Goal: Task Accomplishment & Management: Use online tool/utility

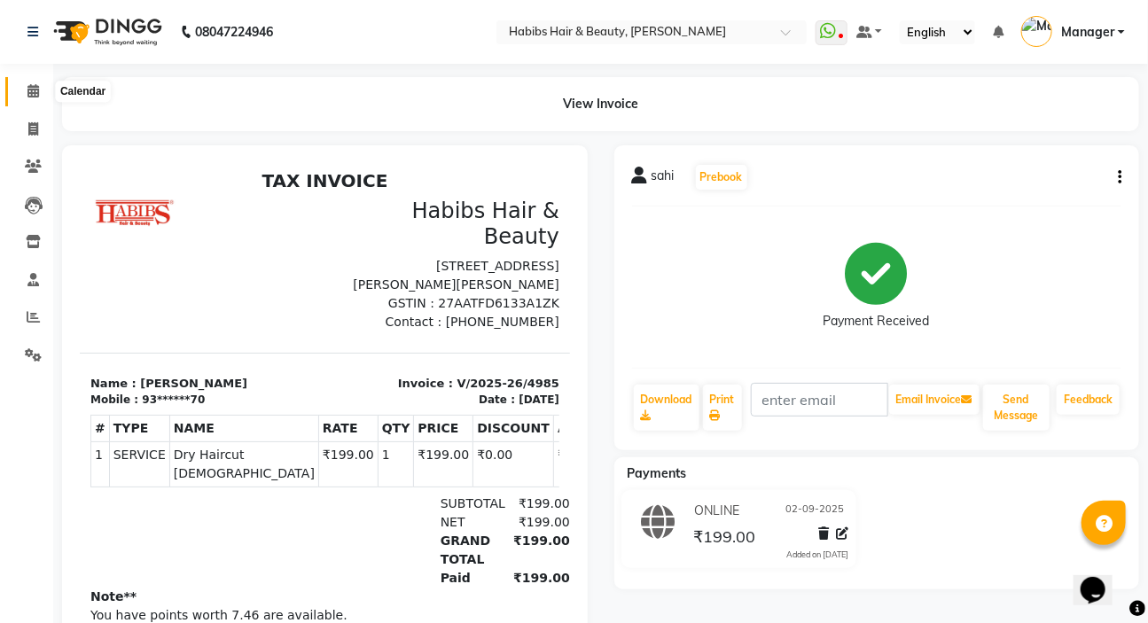
click at [25, 91] on span at bounding box center [33, 92] width 31 height 20
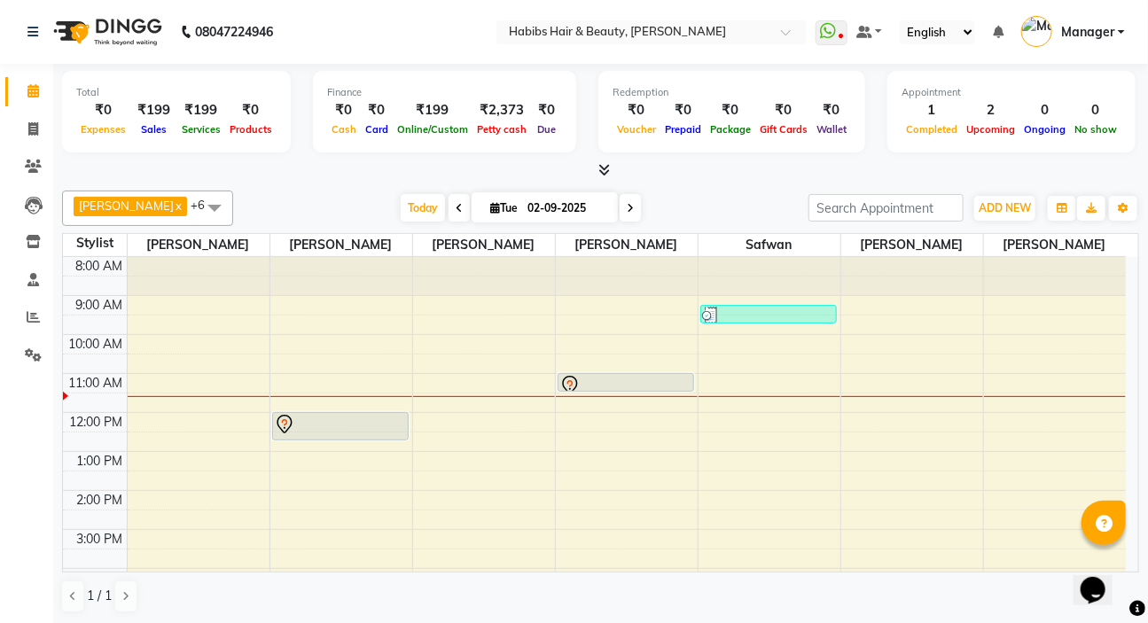
click at [456, 208] on icon at bounding box center [459, 208] width 7 height 11
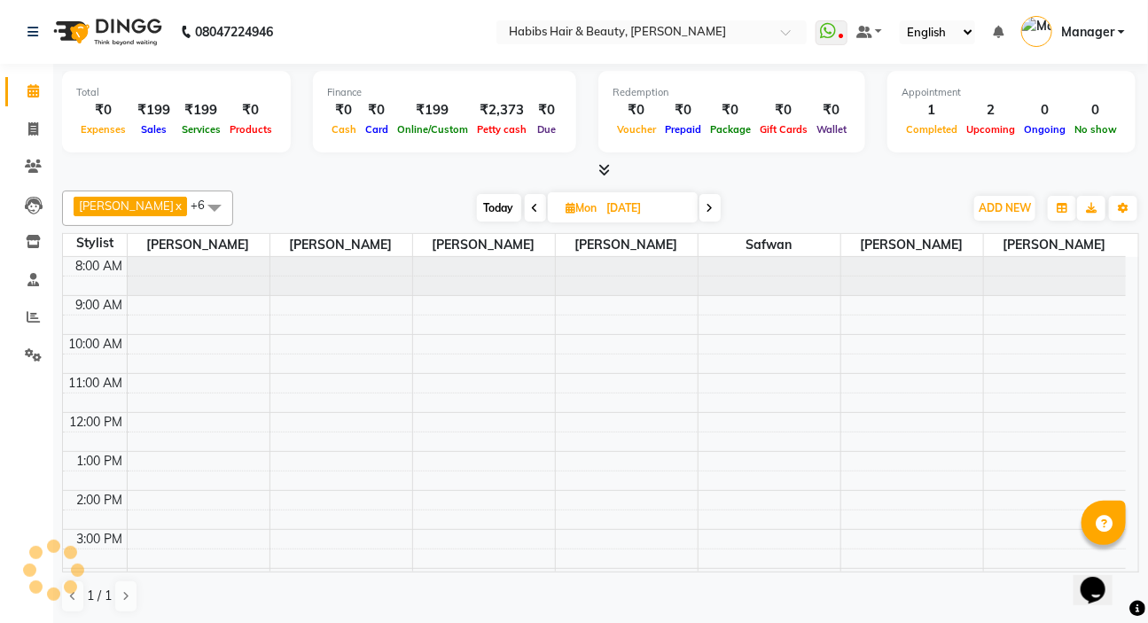
scroll to position [117, 0]
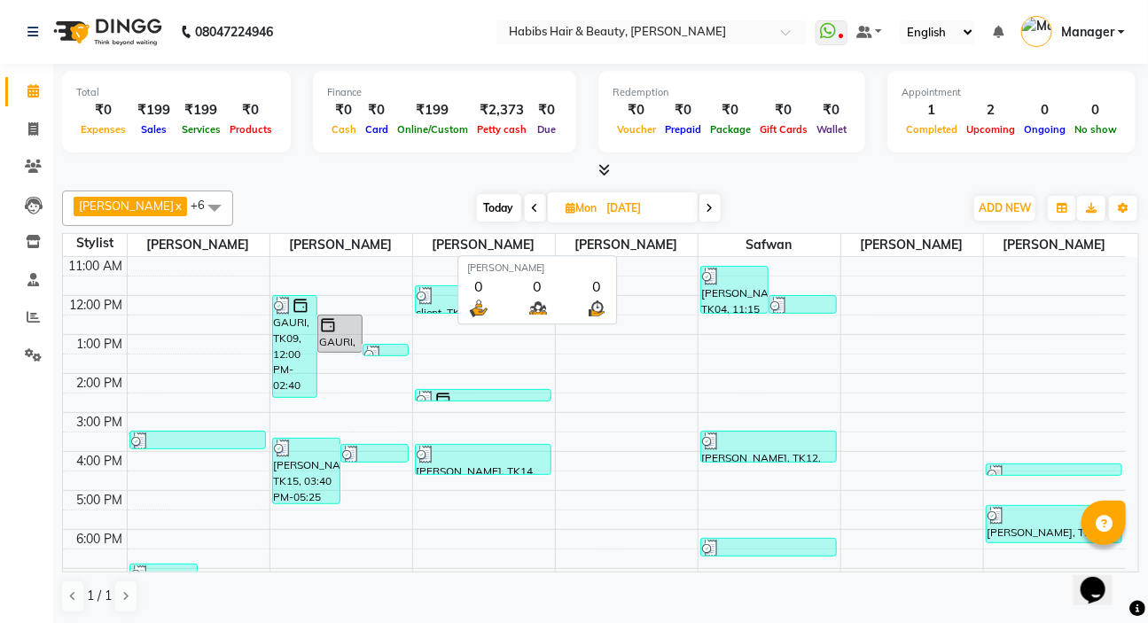
click at [640, 248] on span "[PERSON_NAME]" at bounding box center [627, 245] width 142 height 22
click at [701, 206] on span at bounding box center [710, 207] width 21 height 27
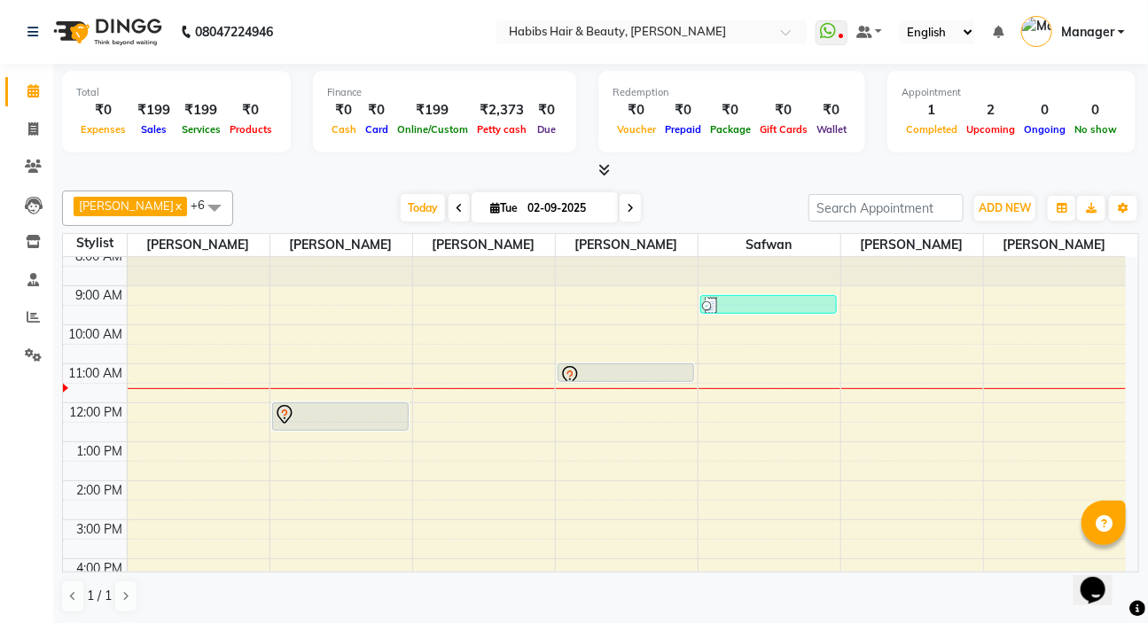
scroll to position [0, 0]
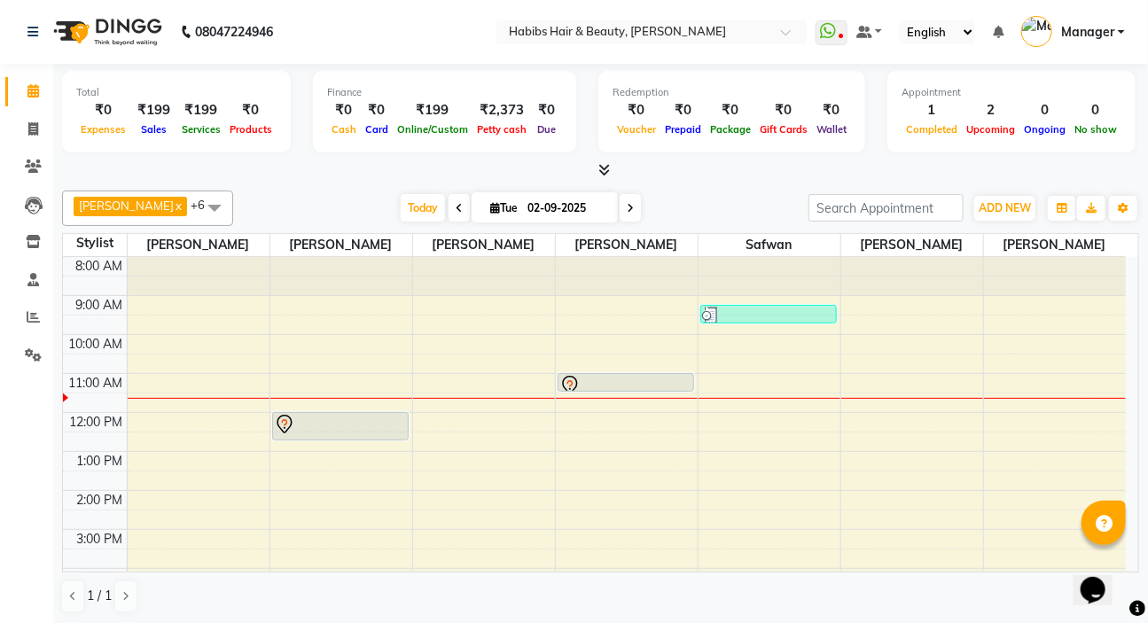
click at [449, 211] on span at bounding box center [459, 207] width 21 height 27
type input "[DATE]"
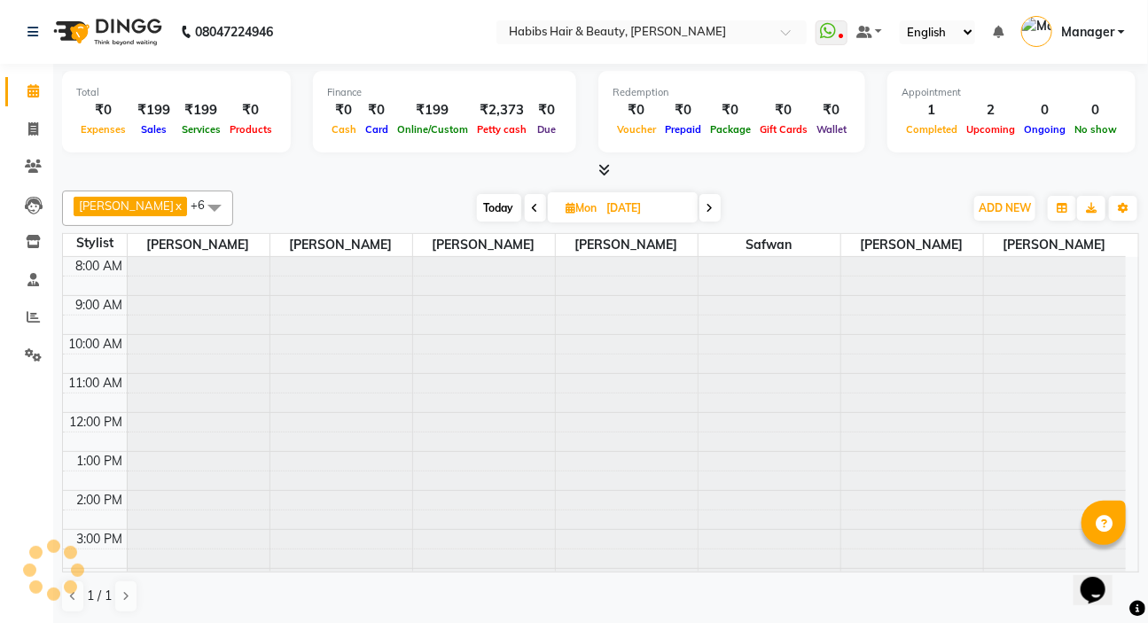
scroll to position [117, 0]
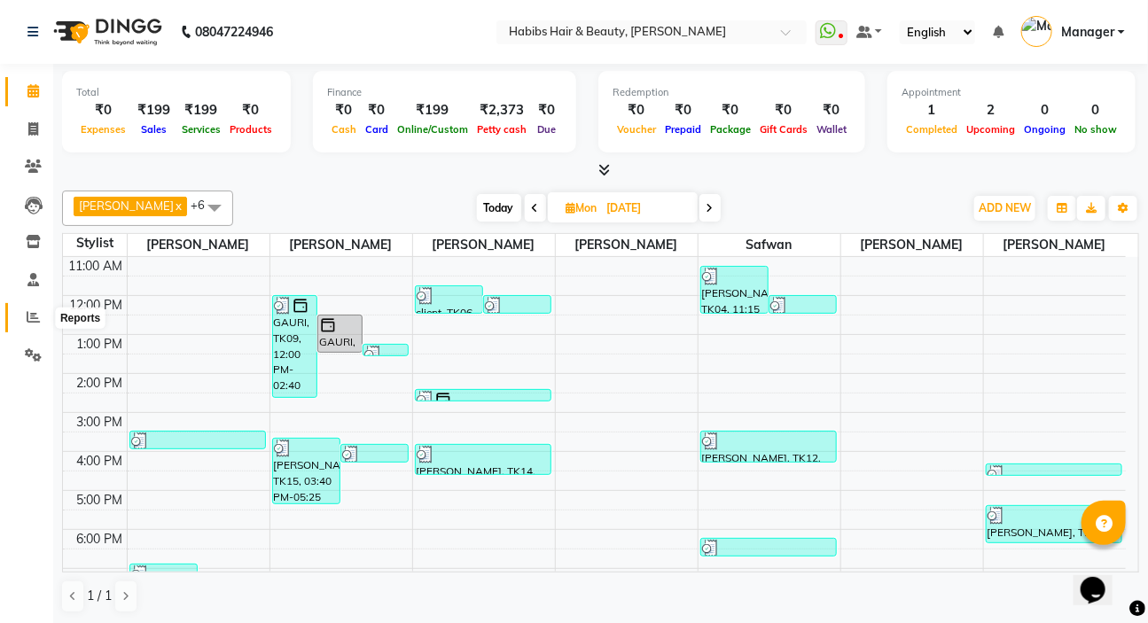
click at [35, 312] on icon at bounding box center [33, 316] width 13 height 13
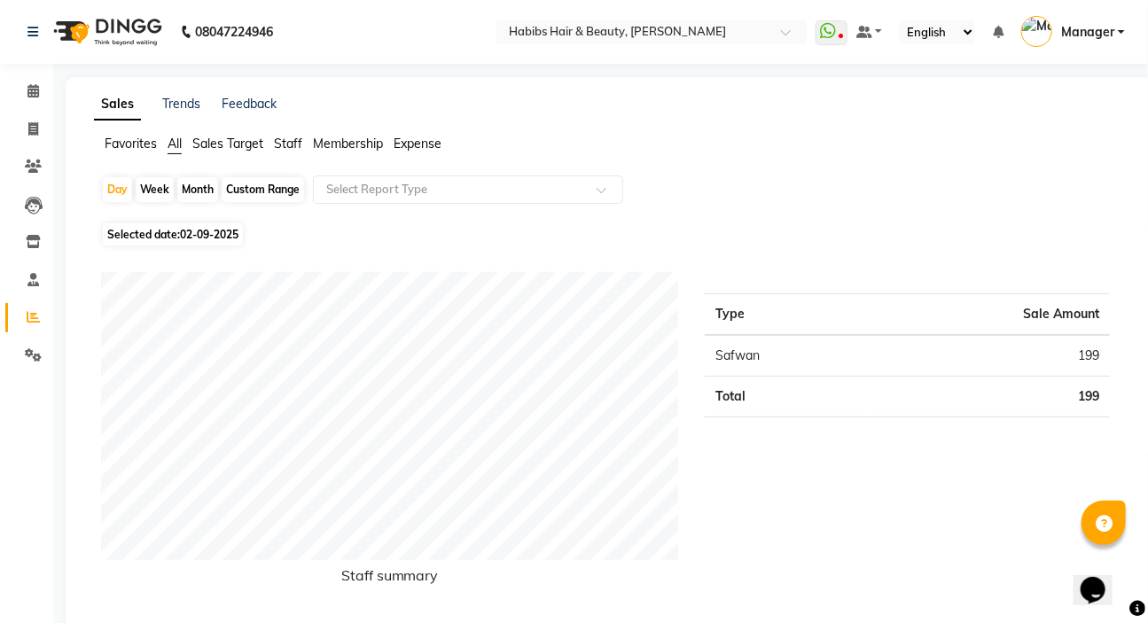
click at [207, 232] on span "02-09-2025" at bounding box center [209, 234] width 59 height 13
select select "9"
select select "2025"
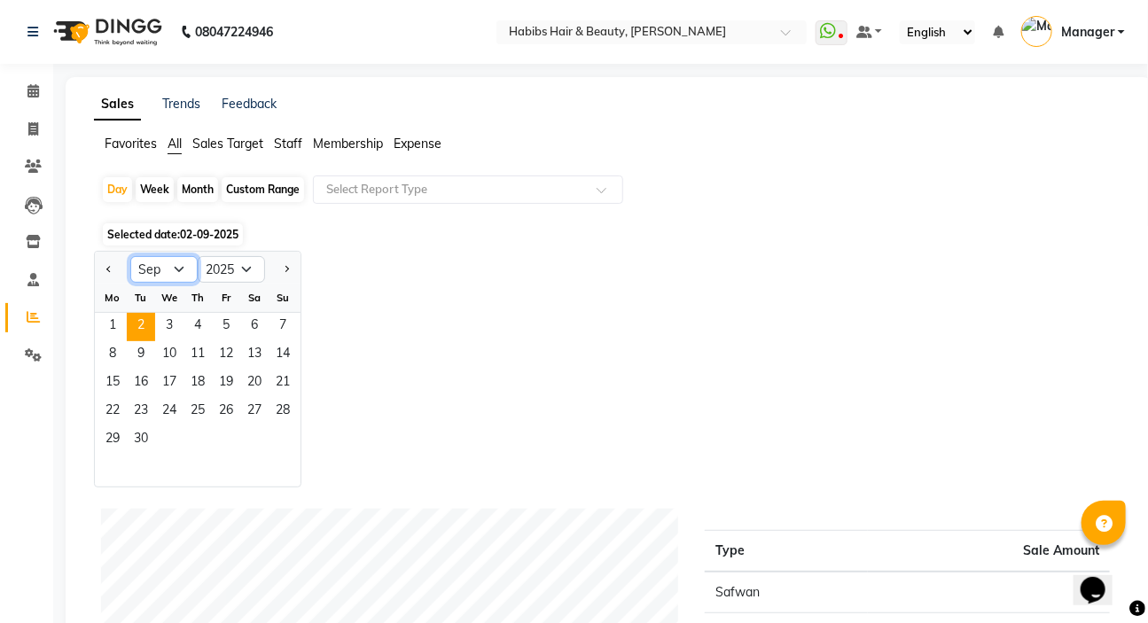
click at [163, 263] on select "Jan Feb Mar Apr May Jun [DATE] Aug Sep Oct Nov Dec" at bounding box center [163, 269] width 67 height 27
click at [130, 256] on select "Jan Feb Mar Apr May Jun [DATE] Aug Sep Oct Nov Dec" at bounding box center [163, 269] width 67 height 27
click at [219, 326] on span "1" at bounding box center [226, 327] width 28 height 28
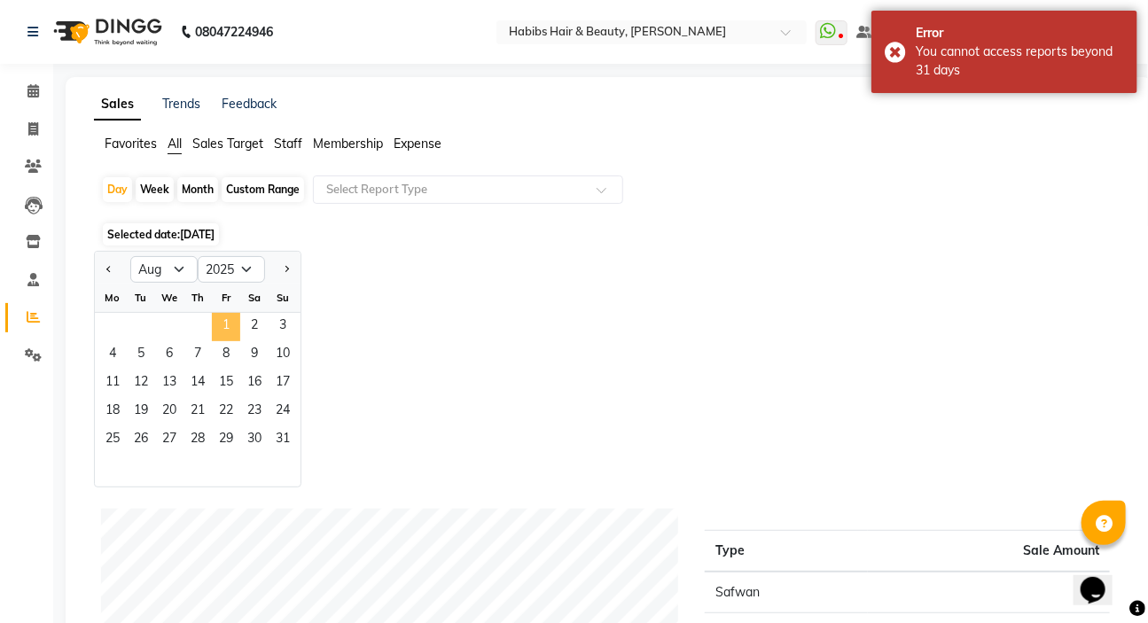
click at [223, 326] on span "1" at bounding box center [226, 327] width 28 height 28
click at [223, 327] on span "1" at bounding box center [226, 327] width 28 height 28
click at [223, 328] on span "1" at bounding box center [226, 327] width 28 height 28
click at [247, 266] on select "2015 2016 2017 2018 2019 2020 2021 2022 2023 2024 2025 2026 2027 2028 2029 2030…" at bounding box center [231, 269] width 67 height 27
click at [445, 279] on div "Jan Feb Mar Apr May Jun [DATE] Aug Sep Oct Nov [DATE] 2016 2017 2018 2019 2020 …" at bounding box center [609, 369] width 1030 height 237
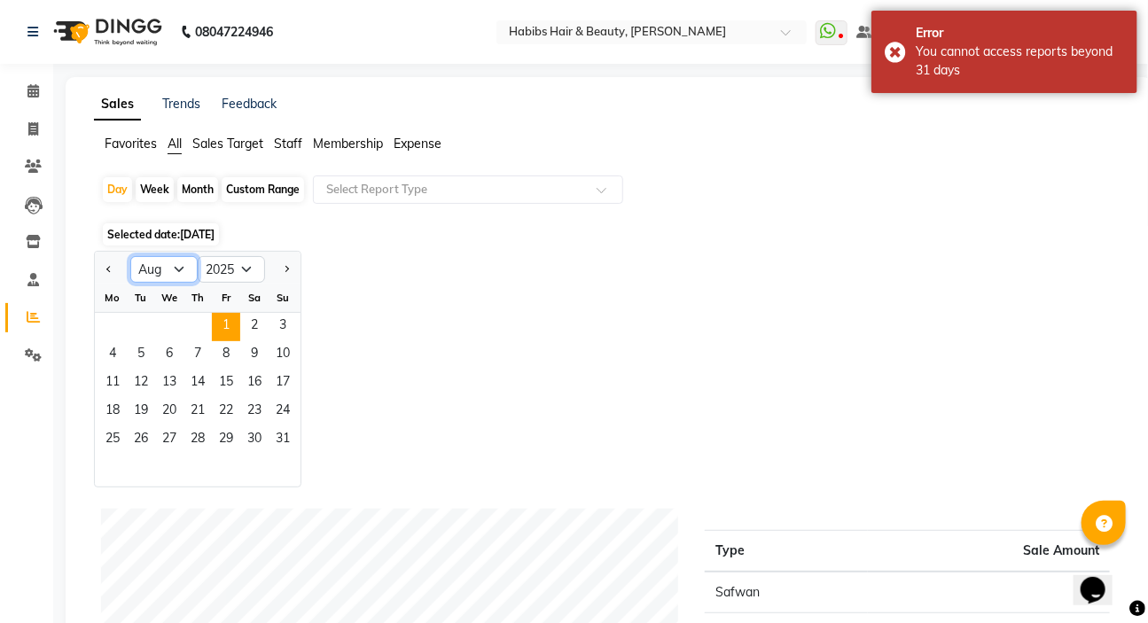
click at [161, 276] on select "Jan Feb Mar Apr May Jun [DATE] Aug Sep Oct Nov Dec" at bounding box center [163, 269] width 67 height 27
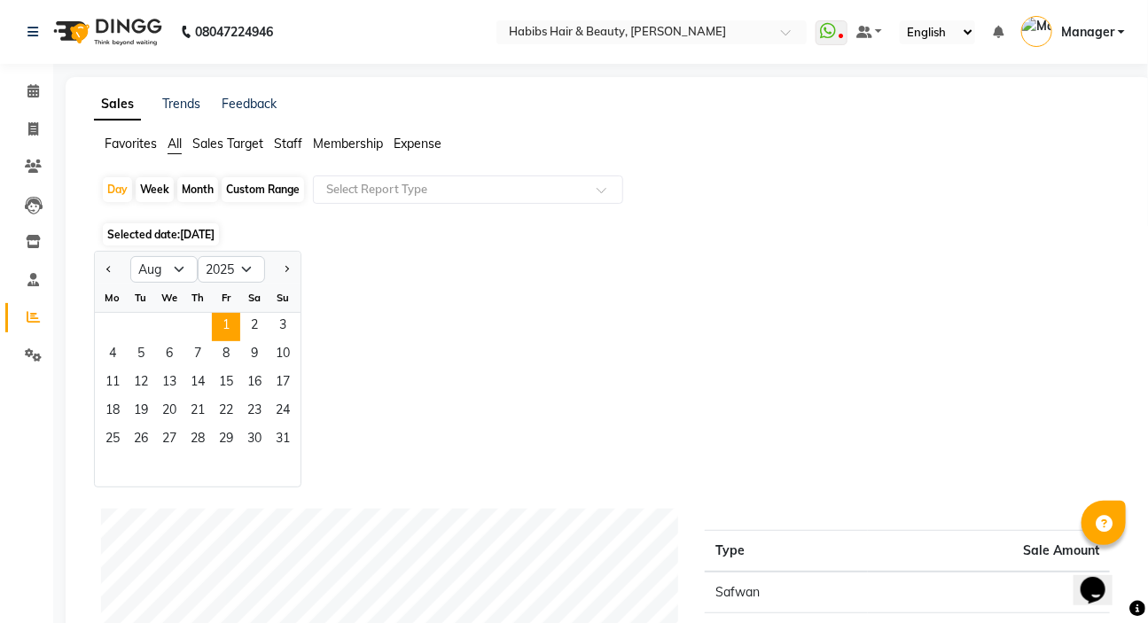
click at [450, 260] on div "Jan Feb Mar Apr May Jun [DATE] Aug Sep Oct Nov [DATE] 2016 2017 2018 2019 2020 …" at bounding box center [609, 369] width 1030 height 237
click at [172, 265] on select "Jan Feb Mar Apr May Jun [DATE] Aug Sep Oct Nov Dec" at bounding box center [163, 269] width 67 height 27
select select "9"
click at [130, 256] on select "Jan Feb Mar Apr May Jun [DATE] Aug Sep Oct Nov Dec" at bounding box center [163, 269] width 67 height 27
click at [121, 328] on span "1" at bounding box center [112, 327] width 28 height 28
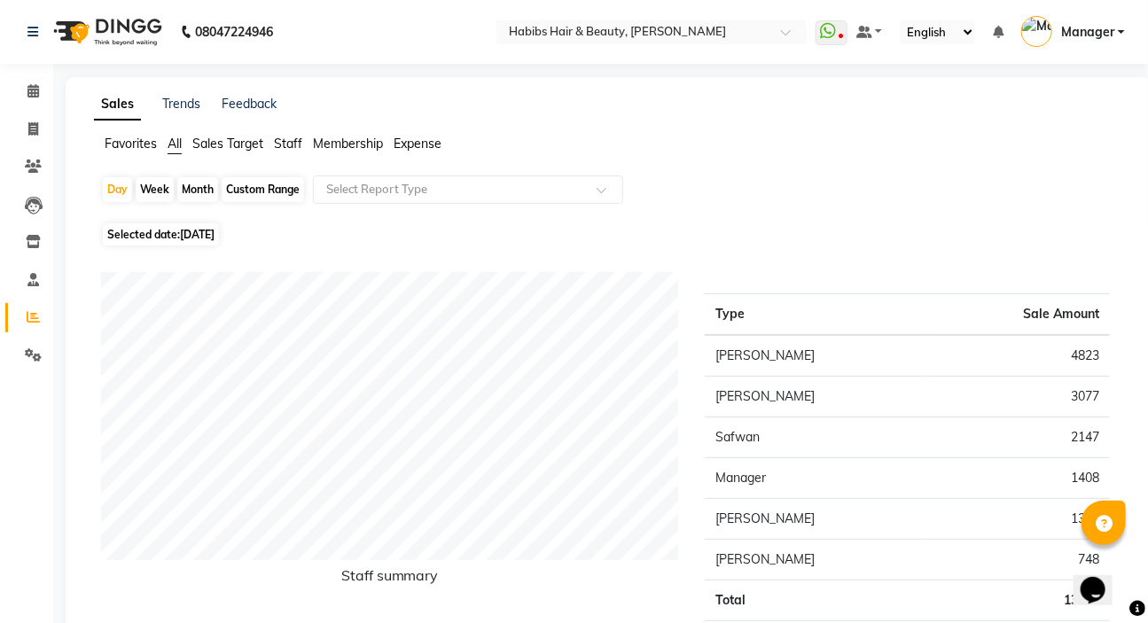
click at [190, 186] on div "Month" at bounding box center [197, 189] width 41 height 25
select select "9"
select select "2025"
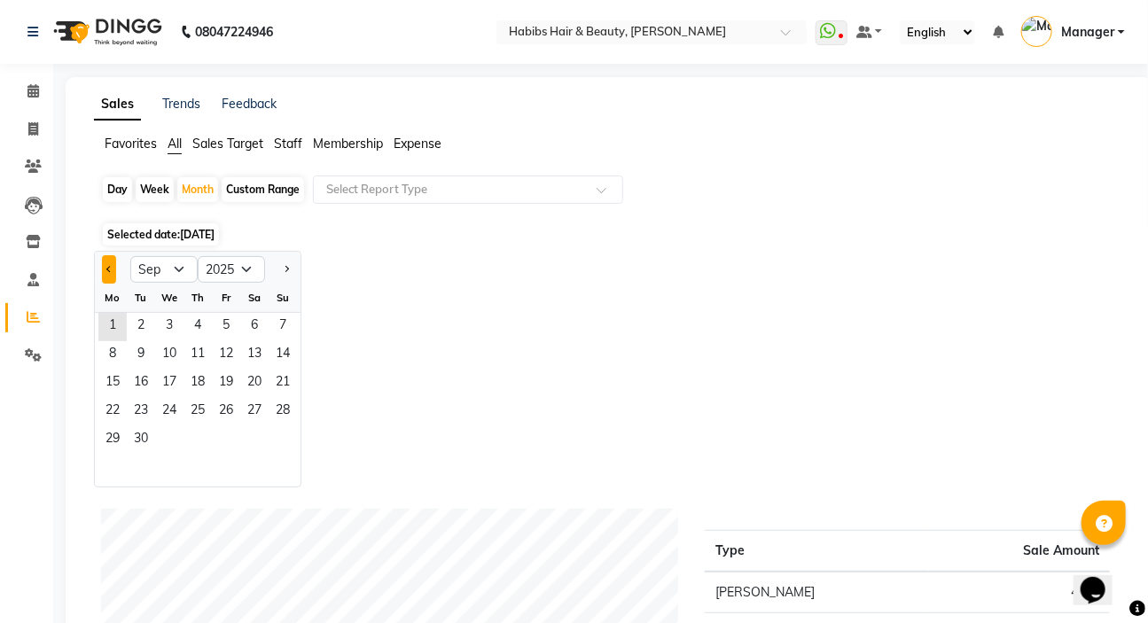
click at [111, 267] on span "Previous month" at bounding box center [109, 268] width 6 height 6
select select "8"
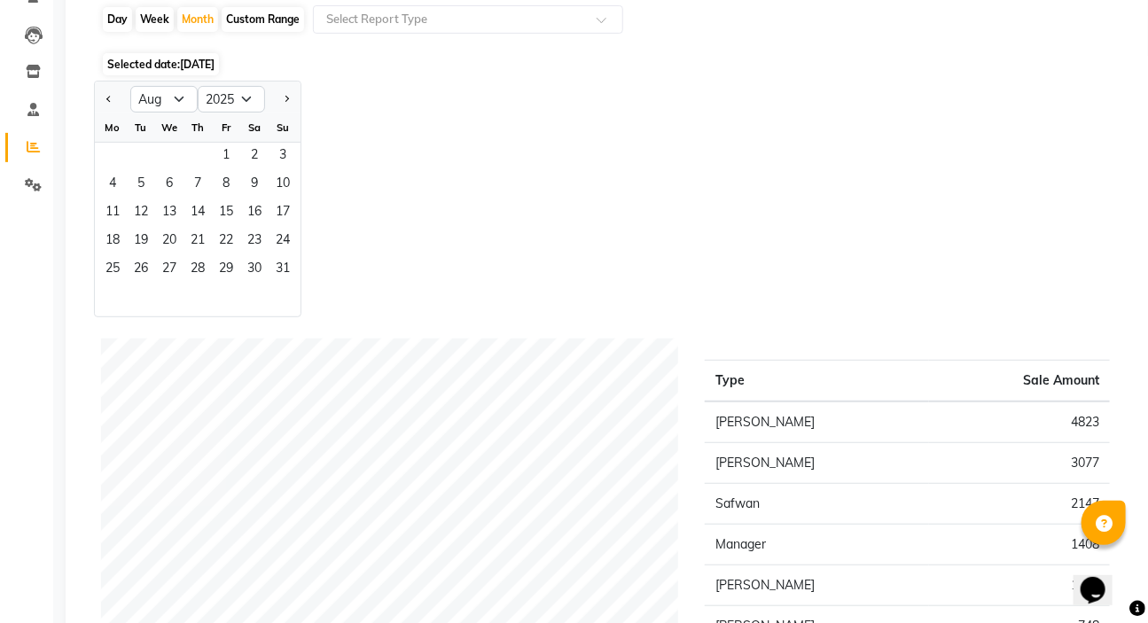
scroll to position [161, 0]
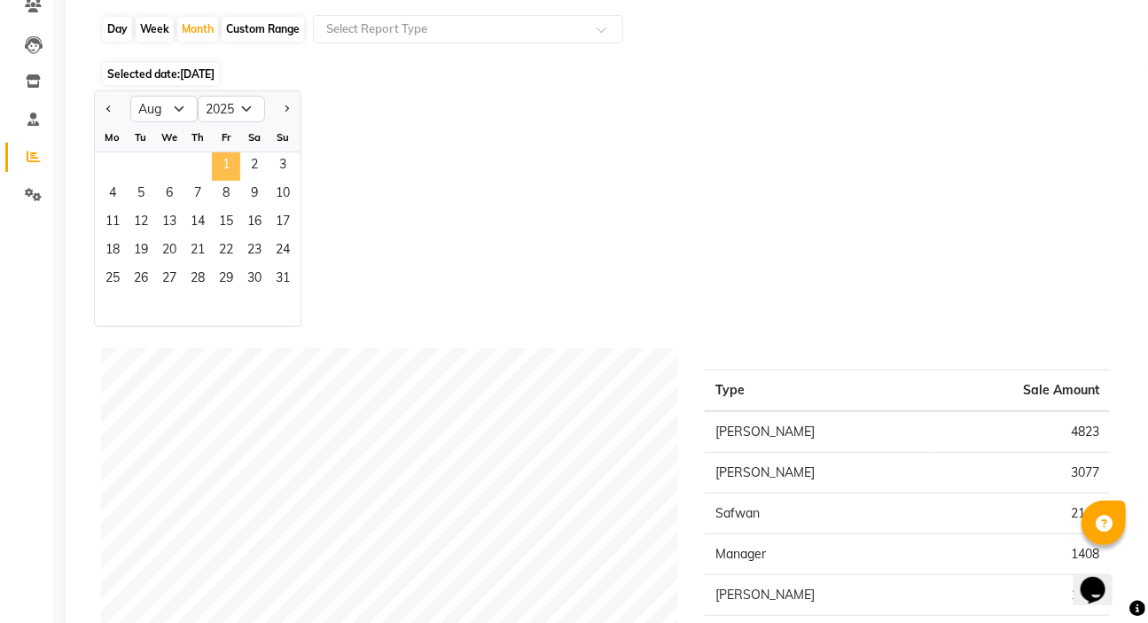
click at [225, 161] on span "1" at bounding box center [226, 167] width 28 height 28
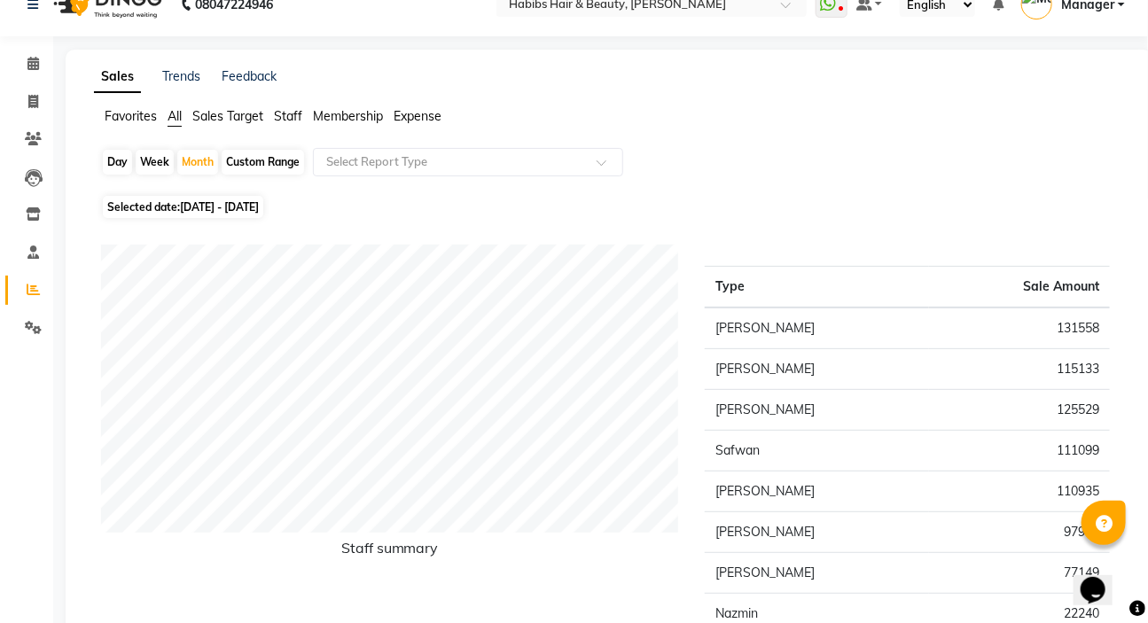
scroll to position [0, 0]
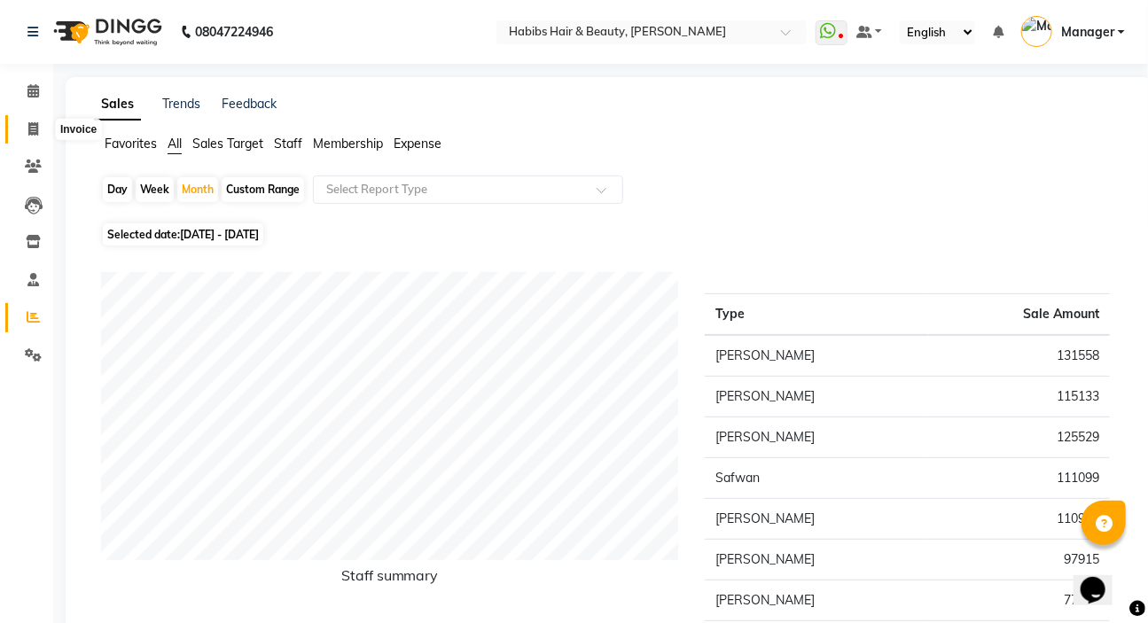
click at [30, 127] on icon at bounding box center [33, 128] width 10 height 13
select select "service"
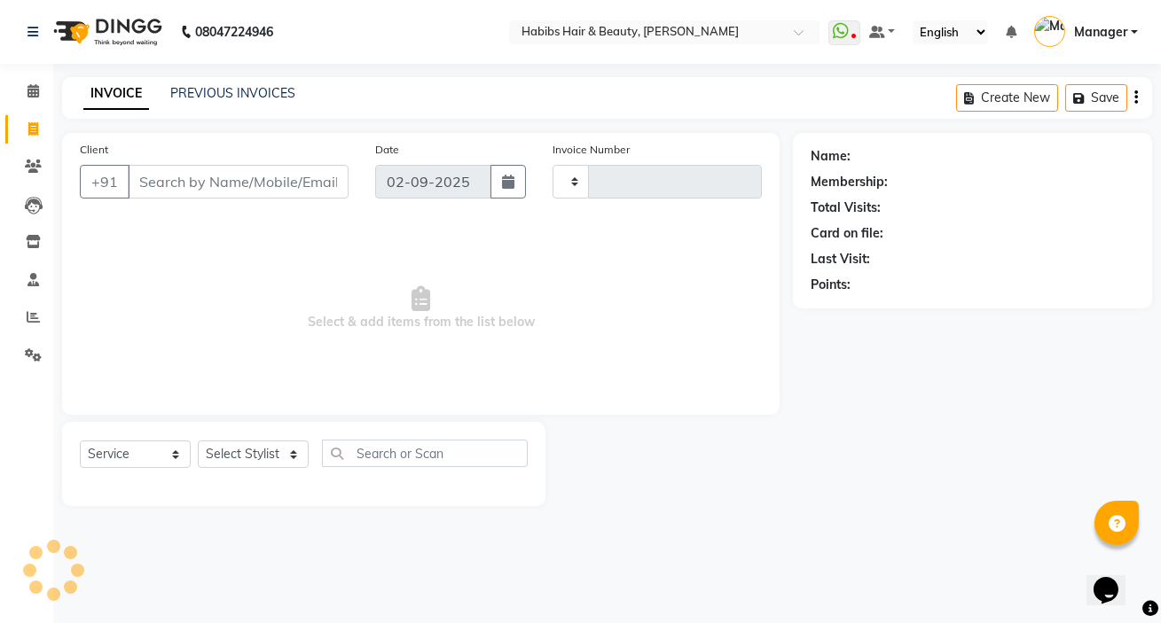
type input "4986"
select select "6465"
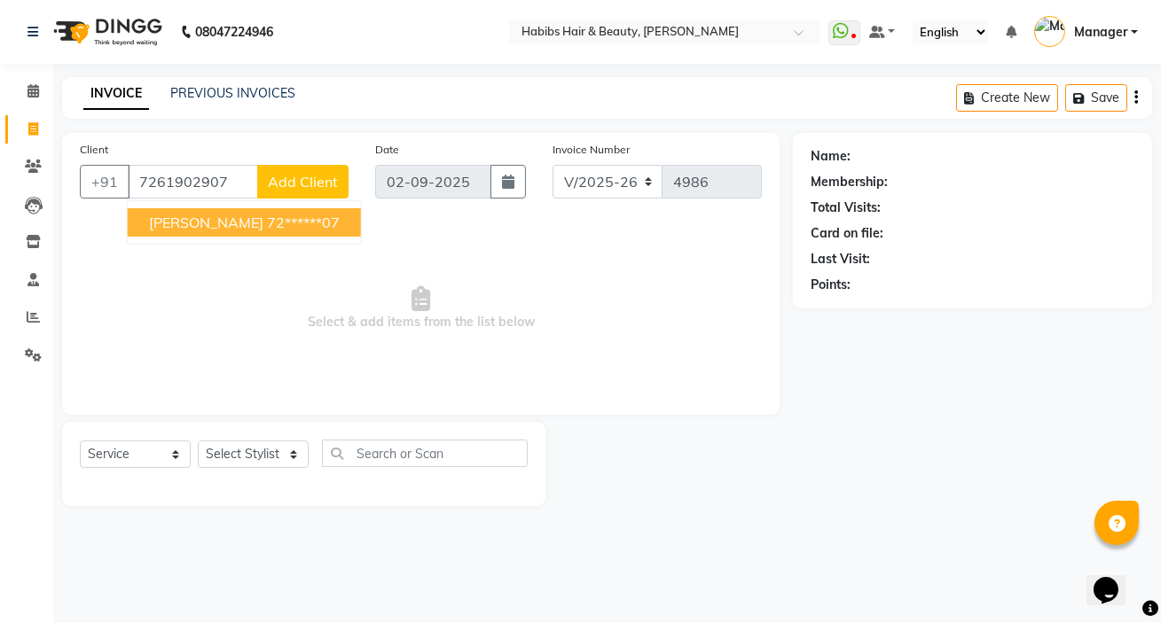
click at [202, 217] on button "[PERSON_NAME] 72******07" at bounding box center [244, 222] width 233 height 28
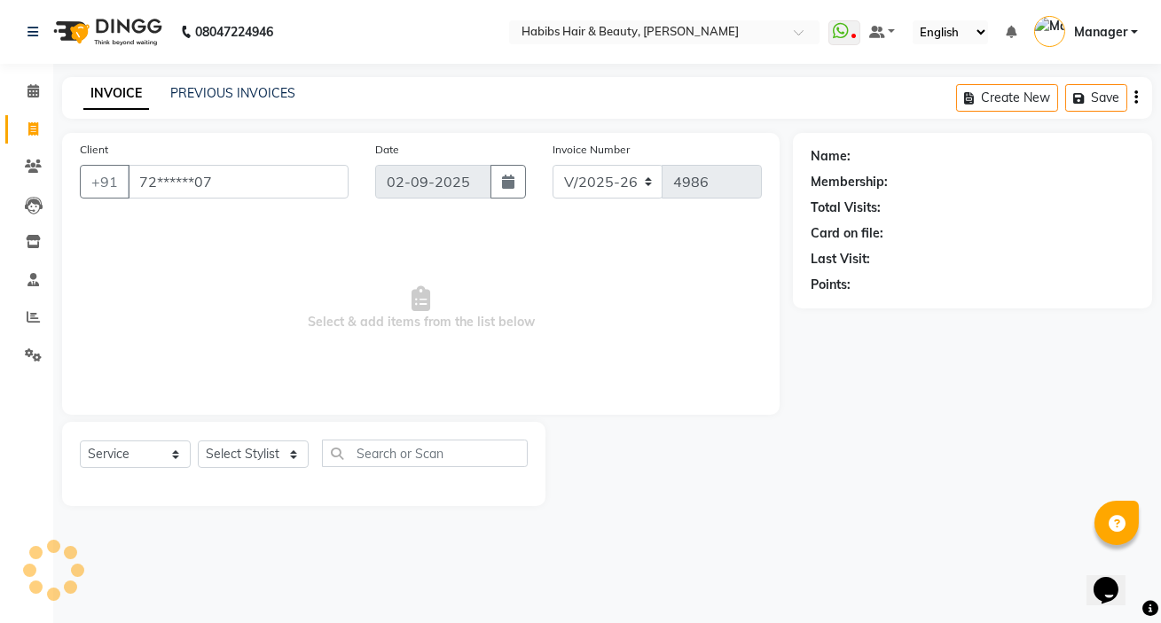
type input "72******07"
select select "1: Object"
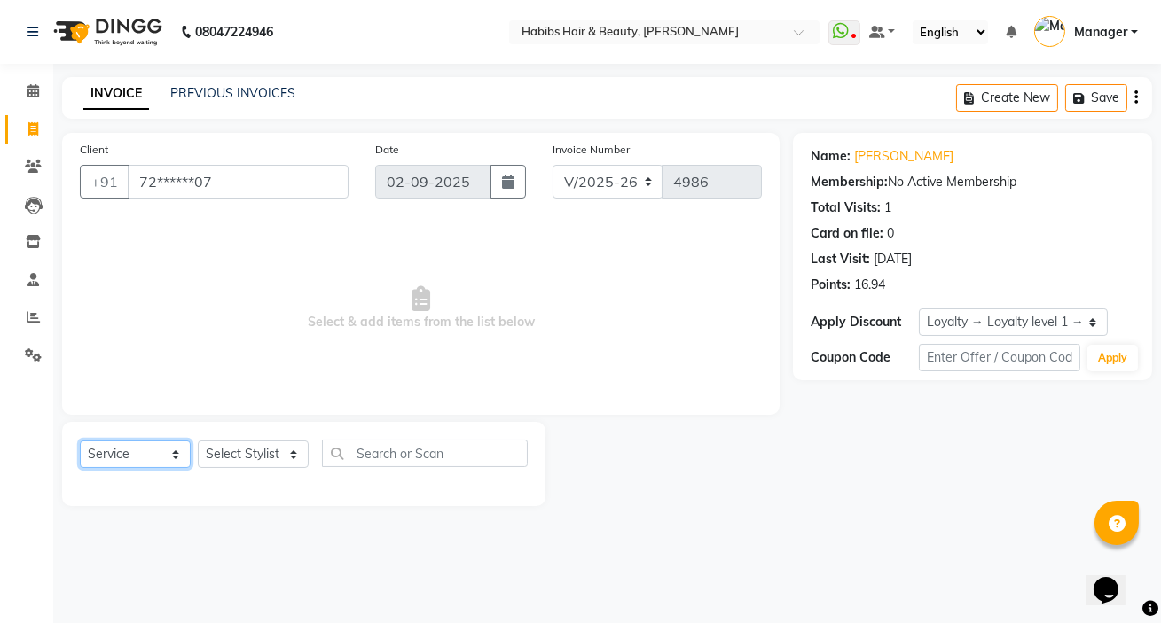
click at [131, 460] on select "Select Service Product Membership Package Voucher Prepaid Gift Card" at bounding box center [135, 454] width 111 height 27
click at [242, 337] on span "Select & add items from the list below" at bounding box center [421, 308] width 682 height 177
click at [270, 451] on select "Select Stylist [PERSON_NAME] [PERSON_NAME] HK [PERSON_NAME] Manager [PERSON_NAM…" at bounding box center [253, 454] width 111 height 27
select select "88135"
click at [198, 441] on select "Select Stylist [PERSON_NAME] [PERSON_NAME] HK [PERSON_NAME] Manager [PERSON_NAM…" at bounding box center [253, 454] width 111 height 27
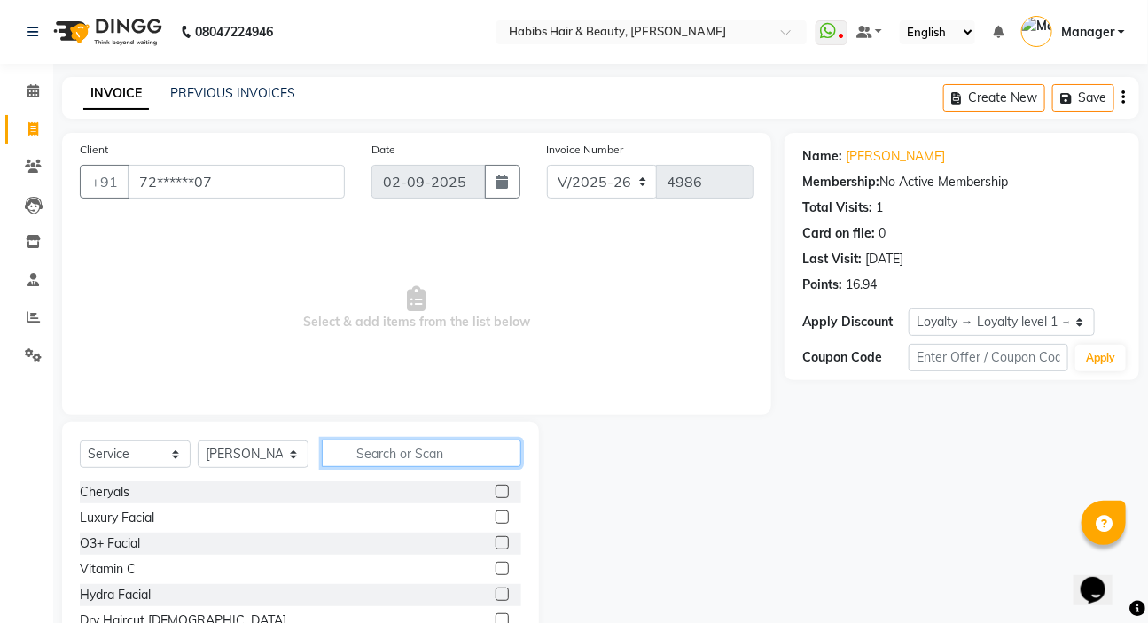
click at [341, 448] on input "text" at bounding box center [422, 453] width 200 height 27
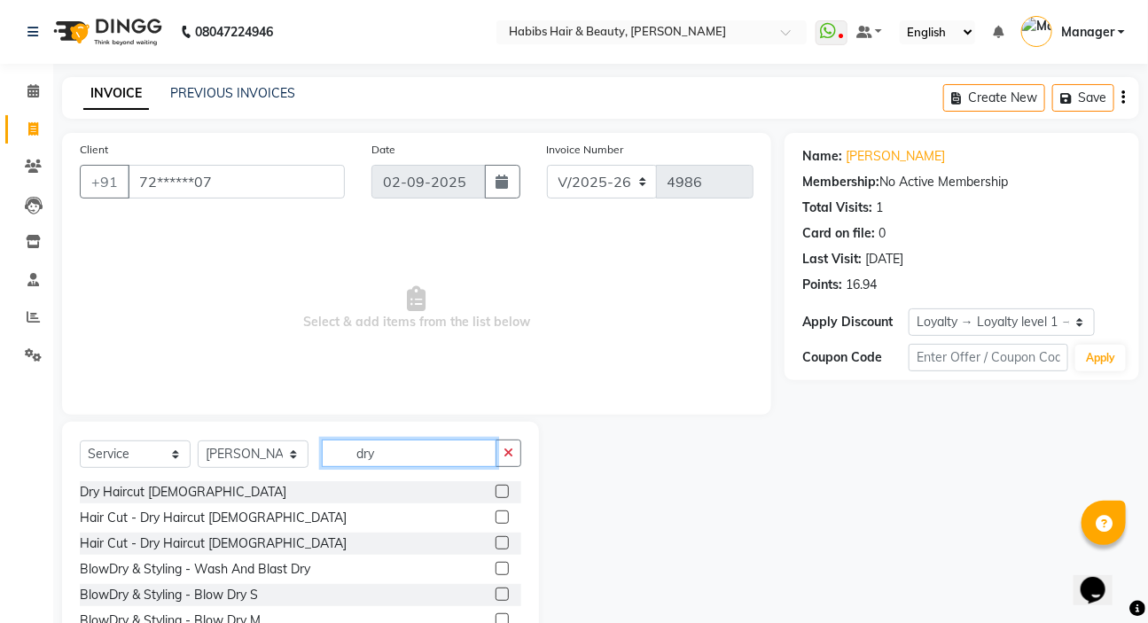
type input "dry"
click at [496, 488] on label at bounding box center [502, 491] width 13 height 13
click at [496, 488] on input "checkbox" at bounding box center [502, 493] width 12 height 12
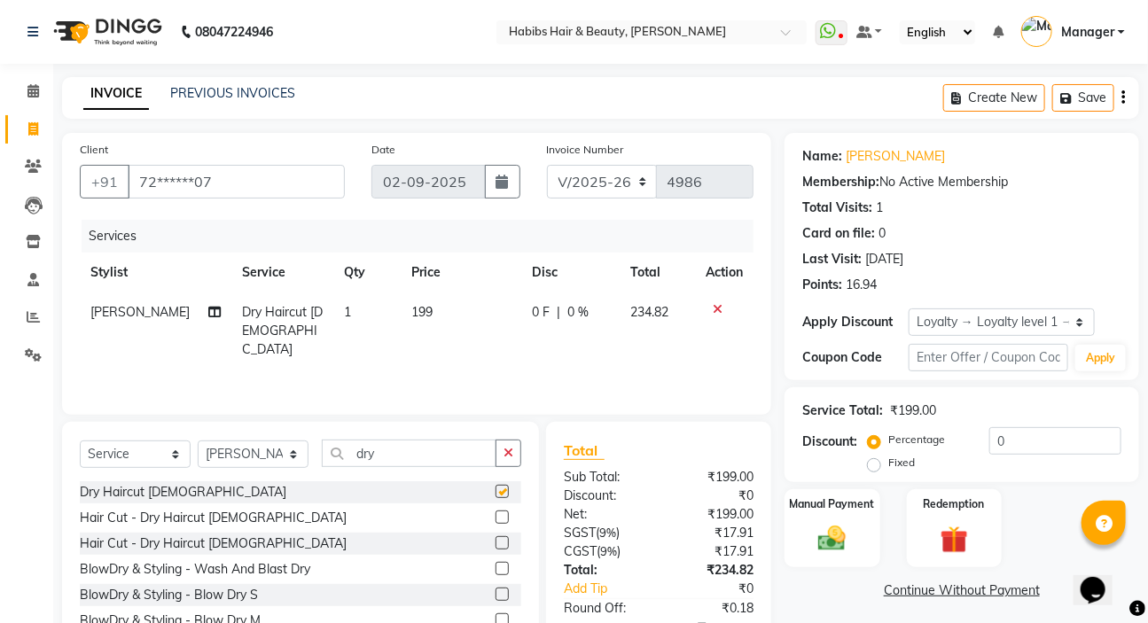
checkbox input "false"
click at [1124, 98] on icon "button" at bounding box center [1124, 98] width 4 height 1
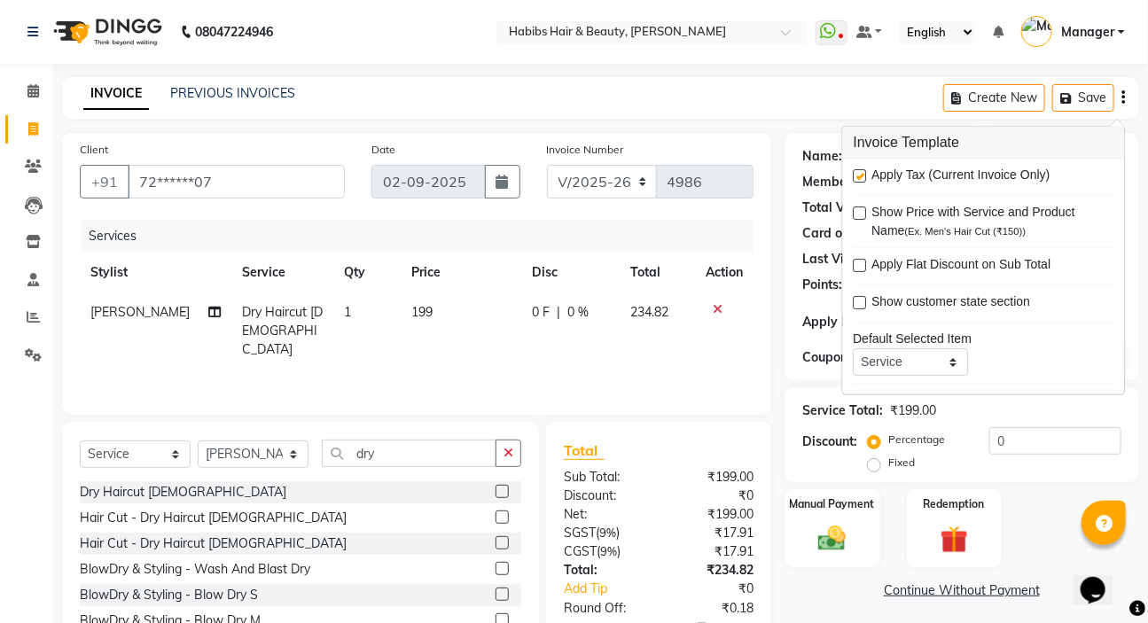
click at [860, 176] on label at bounding box center [860, 175] width 13 height 13
click at [860, 176] on input "checkbox" at bounding box center [860, 177] width 12 height 12
checkbox input "false"
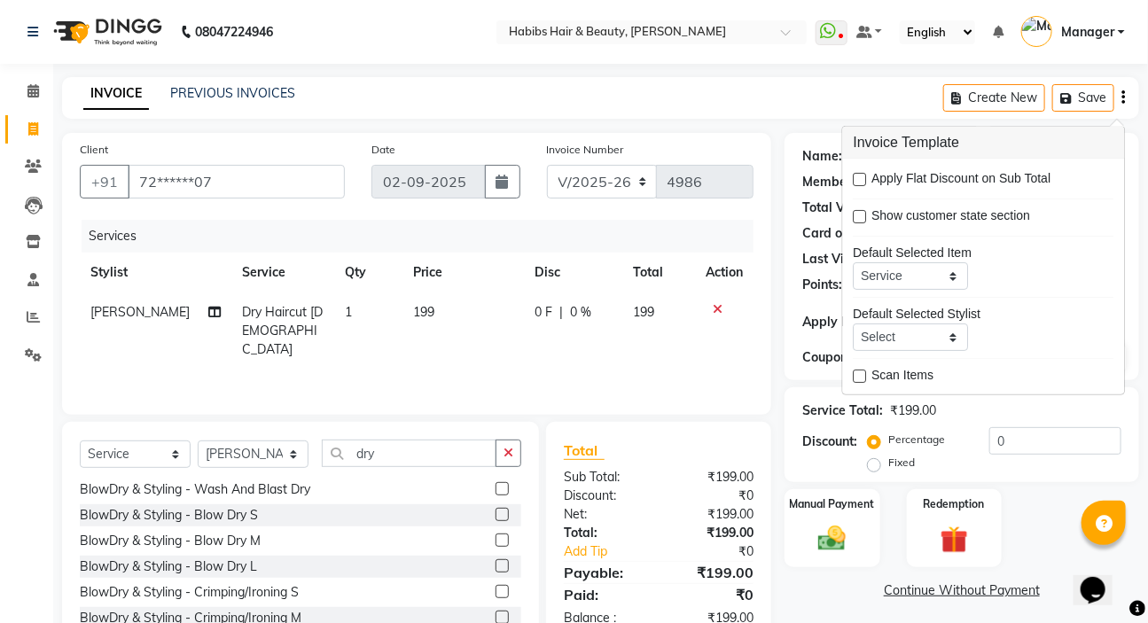
scroll to position [88, 0]
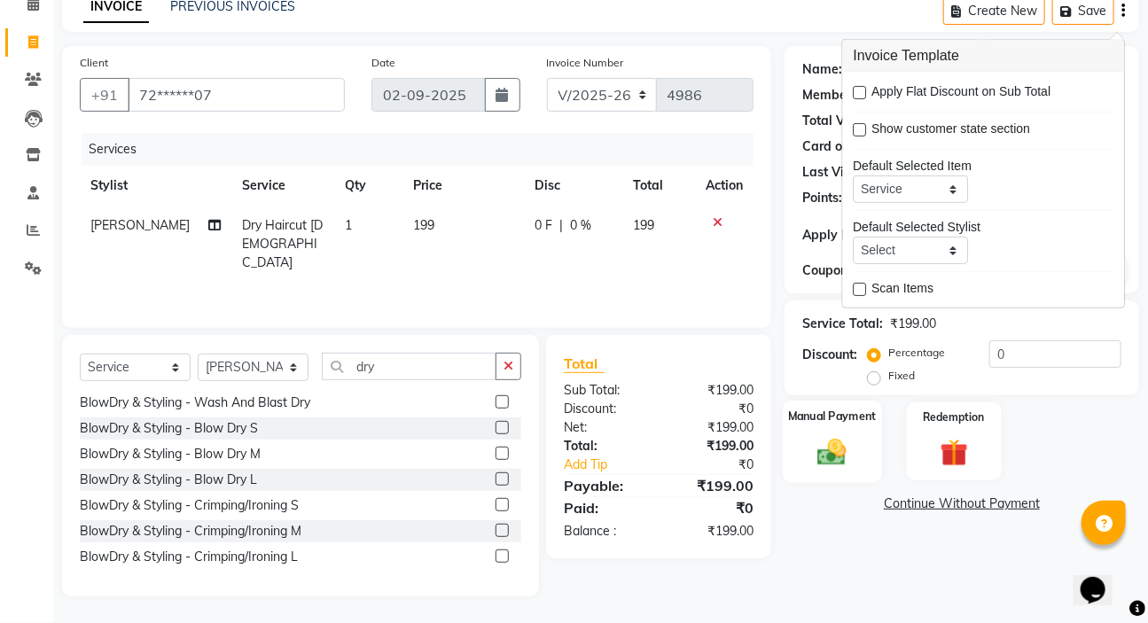
click at [828, 411] on label "Manual Payment" at bounding box center [832, 416] width 89 height 17
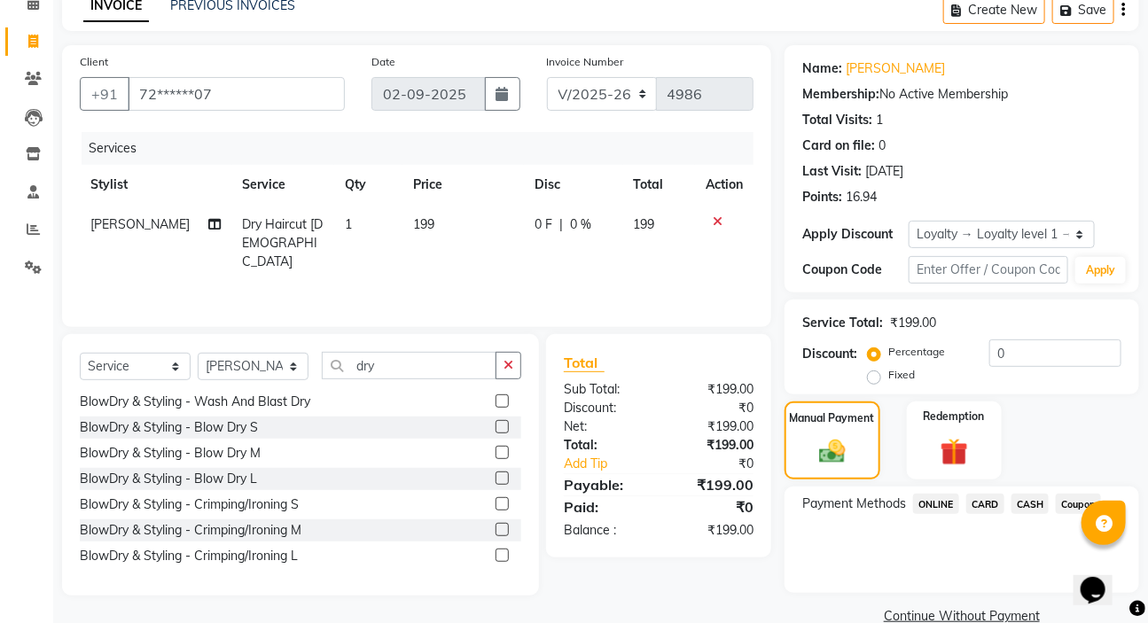
click at [942, 496] on span "ONLINE" at bounding box center [936, 504] width 46 height 20
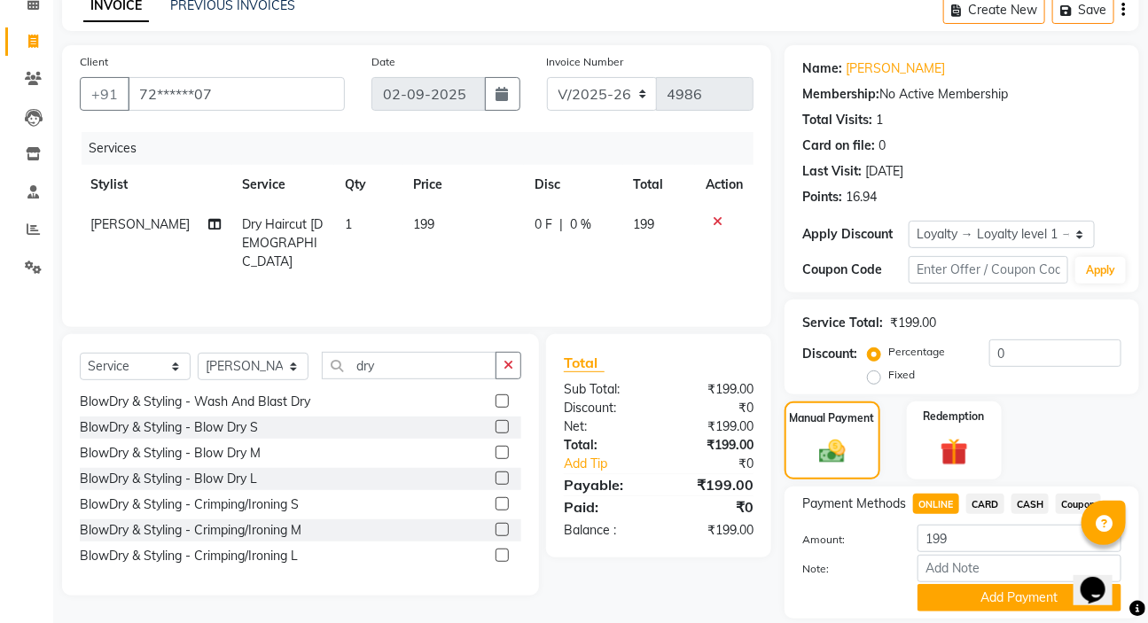
scroll to position [146, 0]
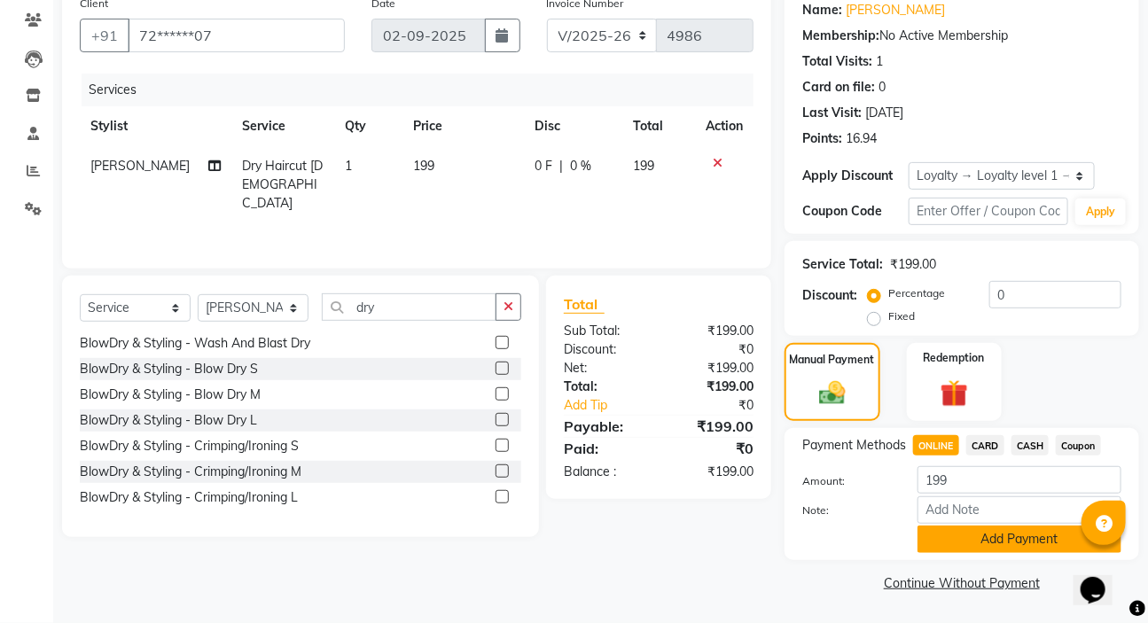
click at [995, 537] on button "Add Payment" at bounding box center [1020, 539] width 204 height 27
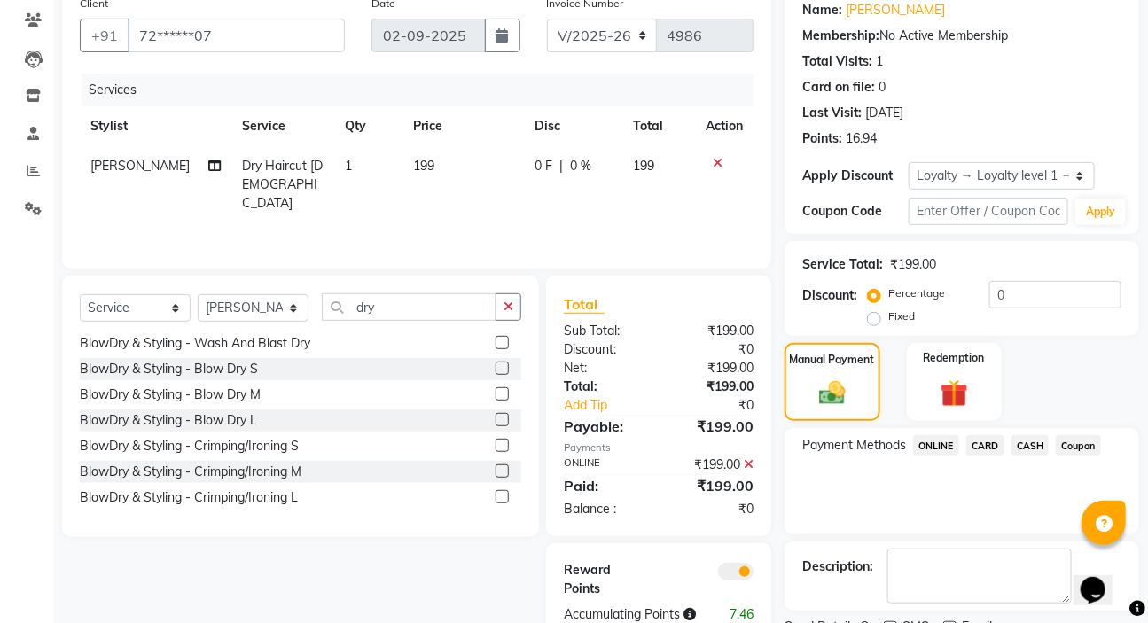
scroll to position [221, 0]
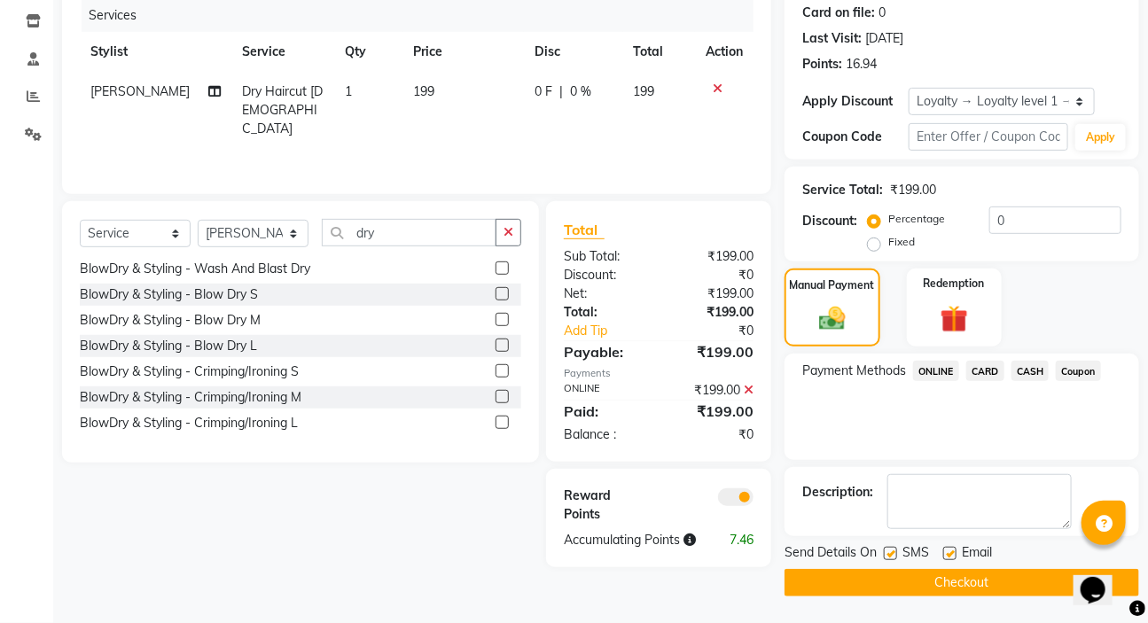
click at [973, 582] on button "Checkout" at bounding box center [962, 582] width 355 height 27
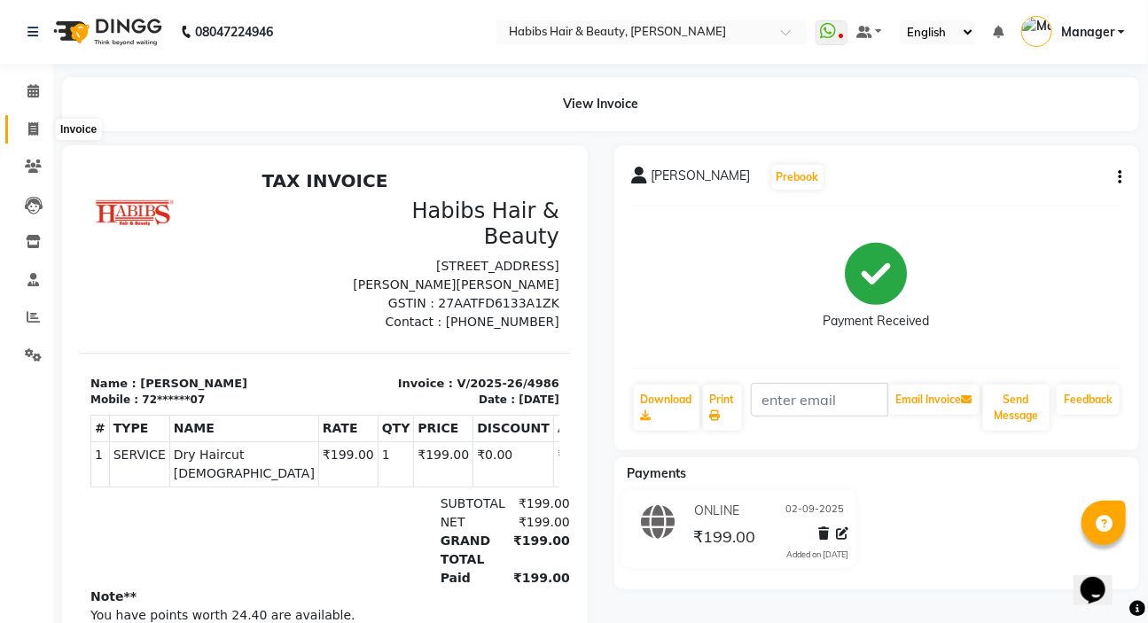
click at [35, 120] on span at bounding box center [33, 130] width 31 height 20
select select "service"
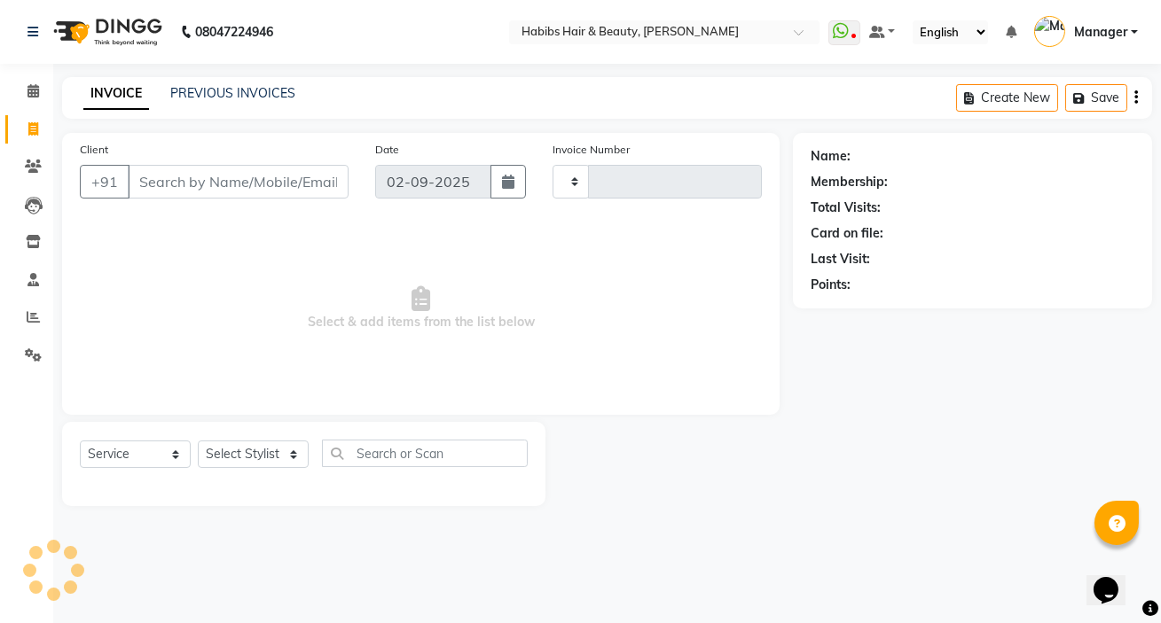
type input "4987"
select select "6465"
click at [270, 443] on select "Select Stylist [PERSON_NAME] [PERSON_NAME] HK [PERSON_NAME] Manager [PERSON_NAM…" at bounding box center [253, 454] width 111 height 27
select select "76387"
click at [198, 441] on select "Select Stylist [PERSON_NAME] [PERSON_NAME] HK [PERSON_NAME] Manager [PERSON_NAM…" at bounding box center [253, 454] width 111 height 27
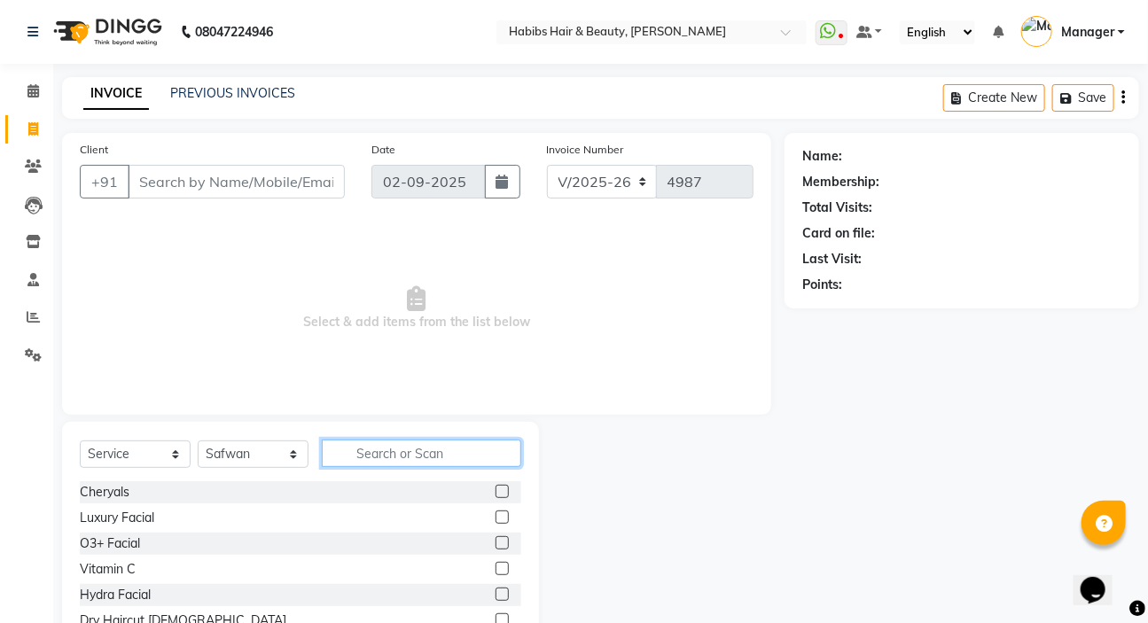
click at [374, 459] on input "text" at bounding box center [422, 453] width 200 height 27
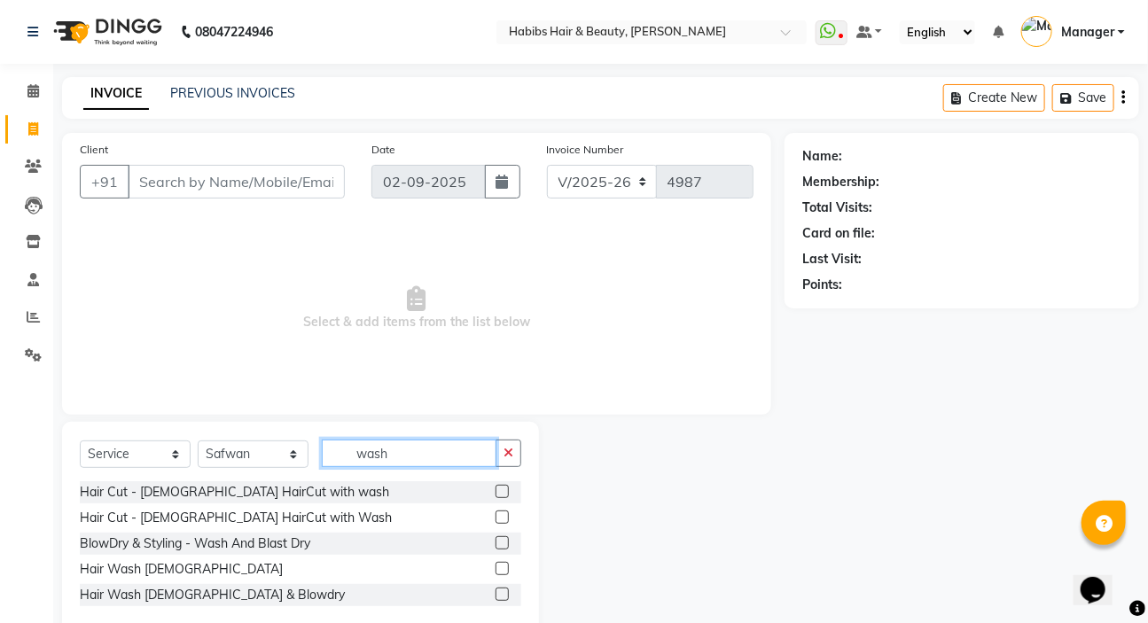
click at [434, 450] on input "wash" at bounding box center [409, 453] width 175 height 27
type input "w"
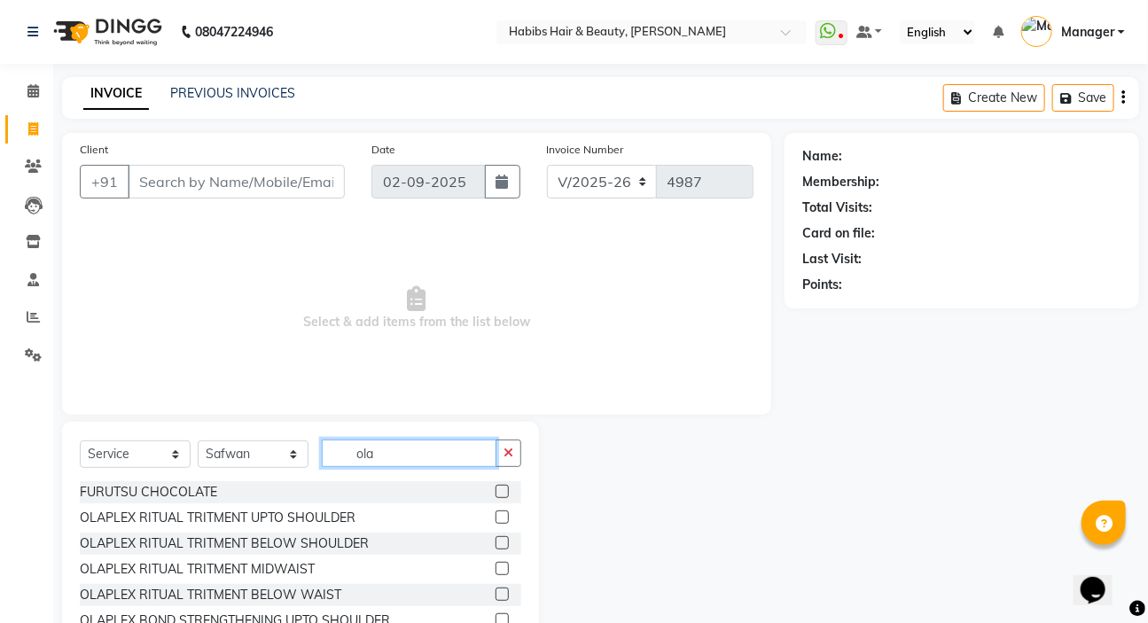
click at [396, 449] on input "ola" at bounding box center [409, 453] width 175 height 27
type input "o"
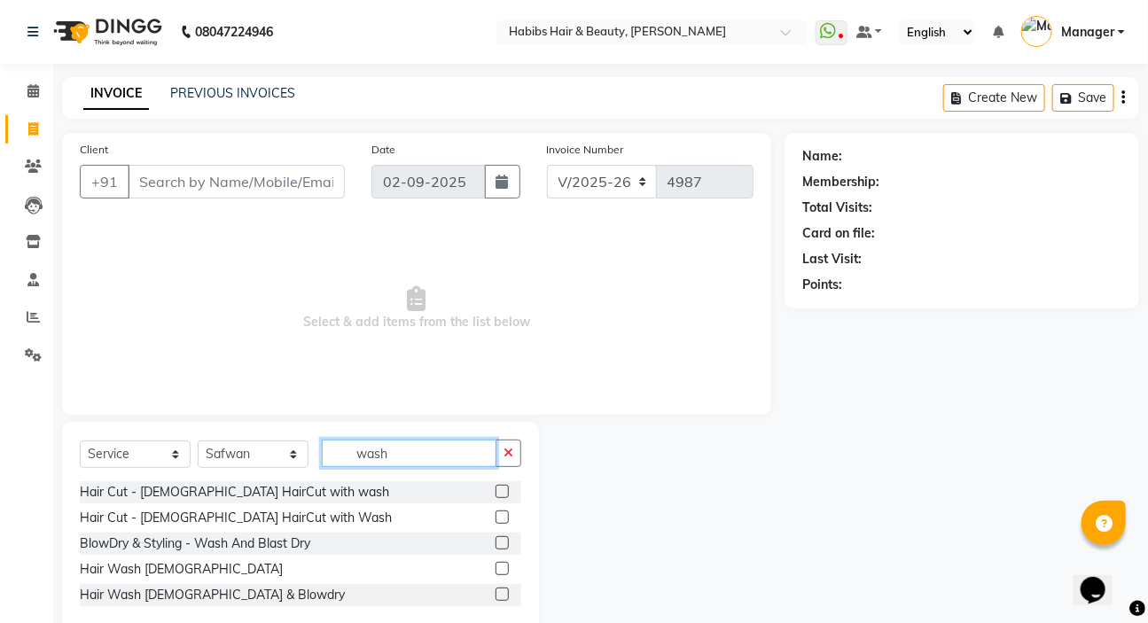
type input "wash"
click at [504, 595] on label at bounding box center [502, 594] width 13 height 13
click at [504, 595] on input "checkbox" at bounding box center [502, 596] width 12 height 12
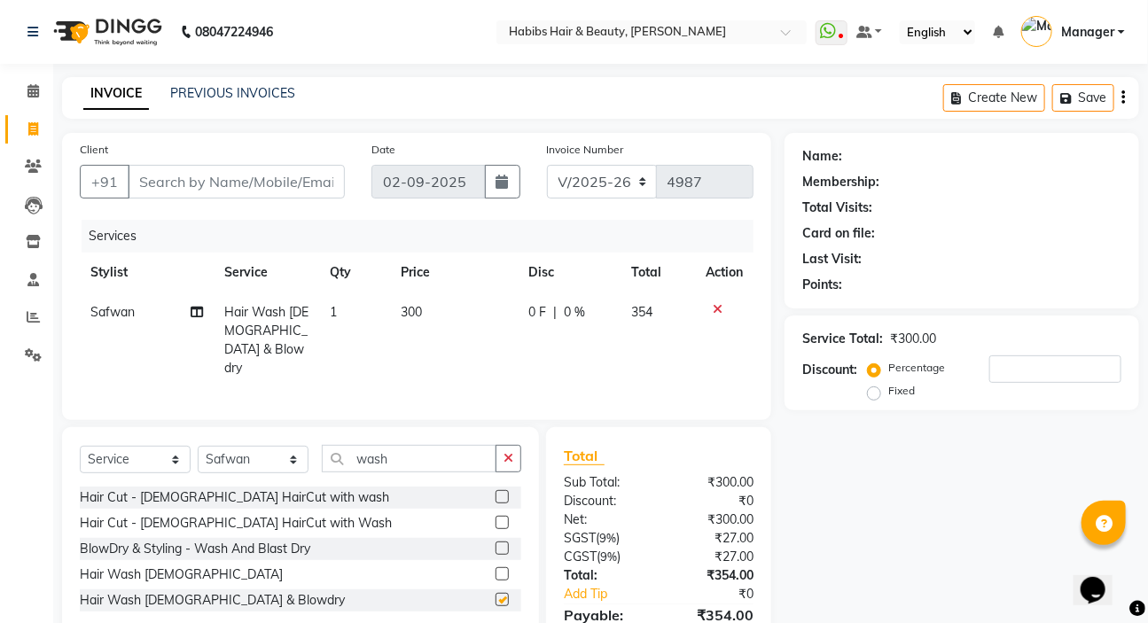
checkbox input "false"
click at [434, 310] on td "300" at bounding box center [454, 341] width 128 height 96
select select "76387"
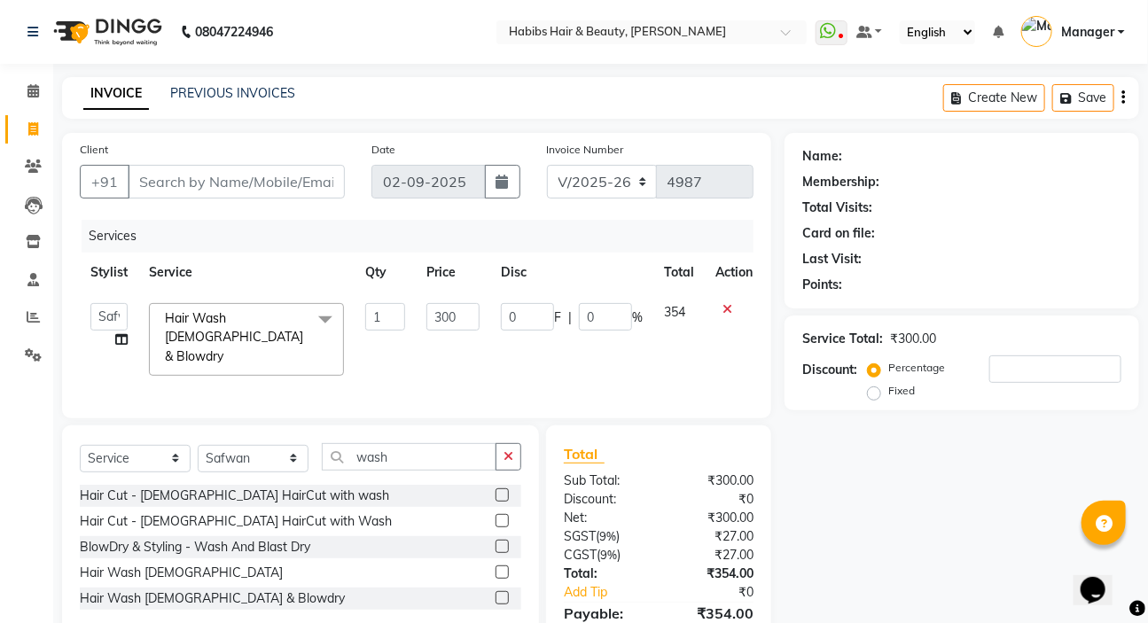
click at [860, 496] on div "Name: Membership: Total Visits: Card on file: Last Visit: Points: Service Total…" at bounding box center [969, 409] width 368 height 553
click at [245, 185] on input "Client" at bounding box center [236, 182] width 217 height 34
type input "9"
type input "0"
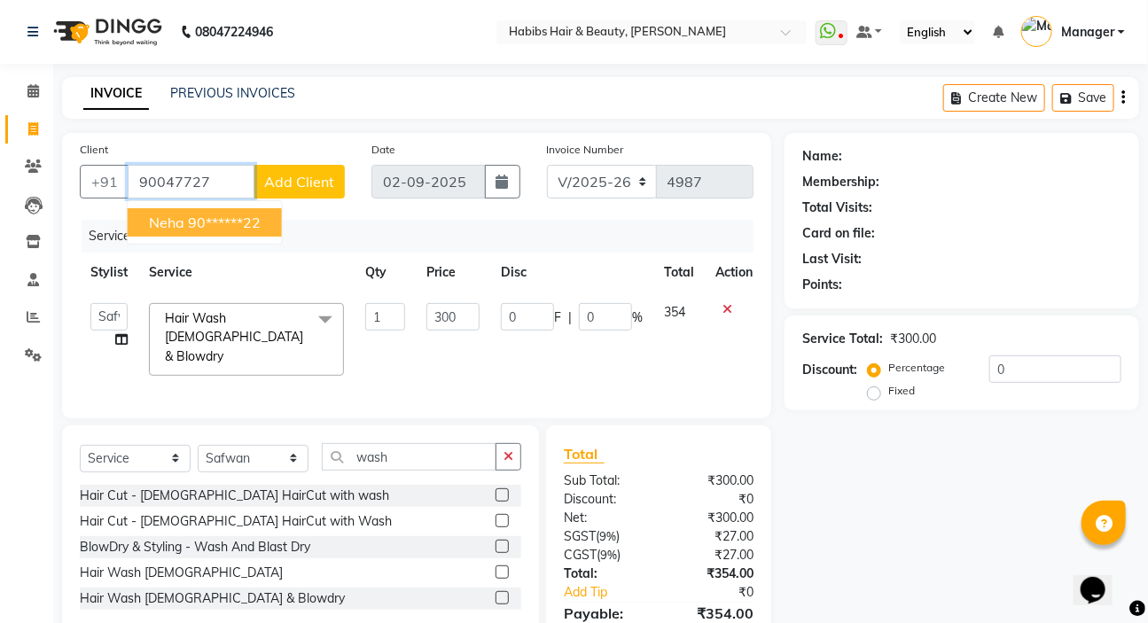
click at [227, 223] on ngb-highlight "90******22" at bounding box center [224, 223] width 73 height 18
type input "90******22"
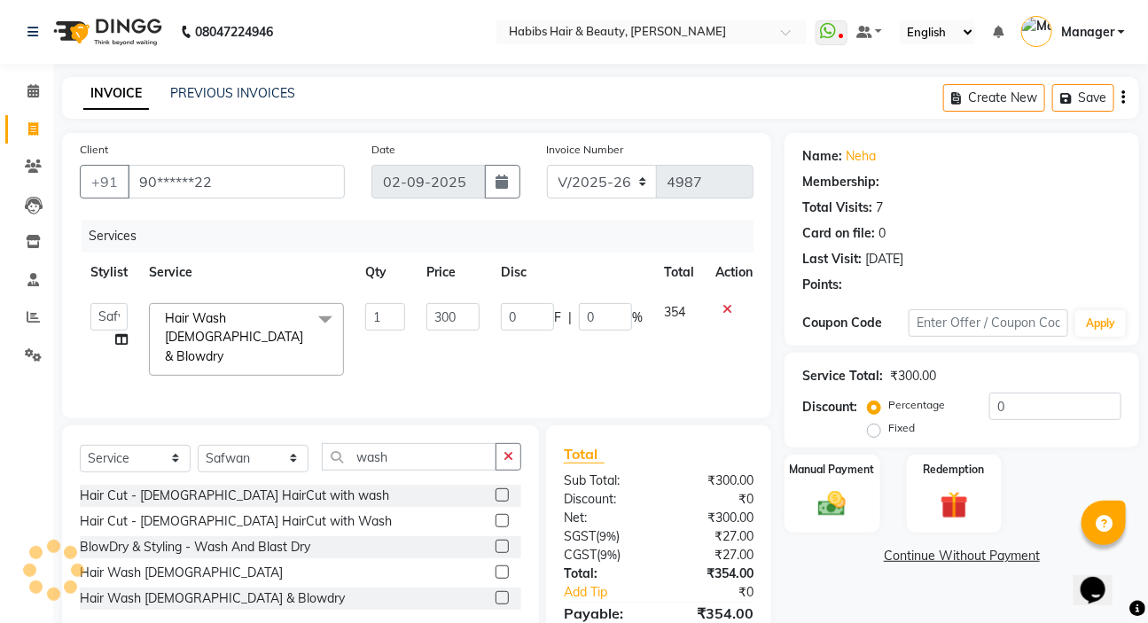
select select "1: Object"
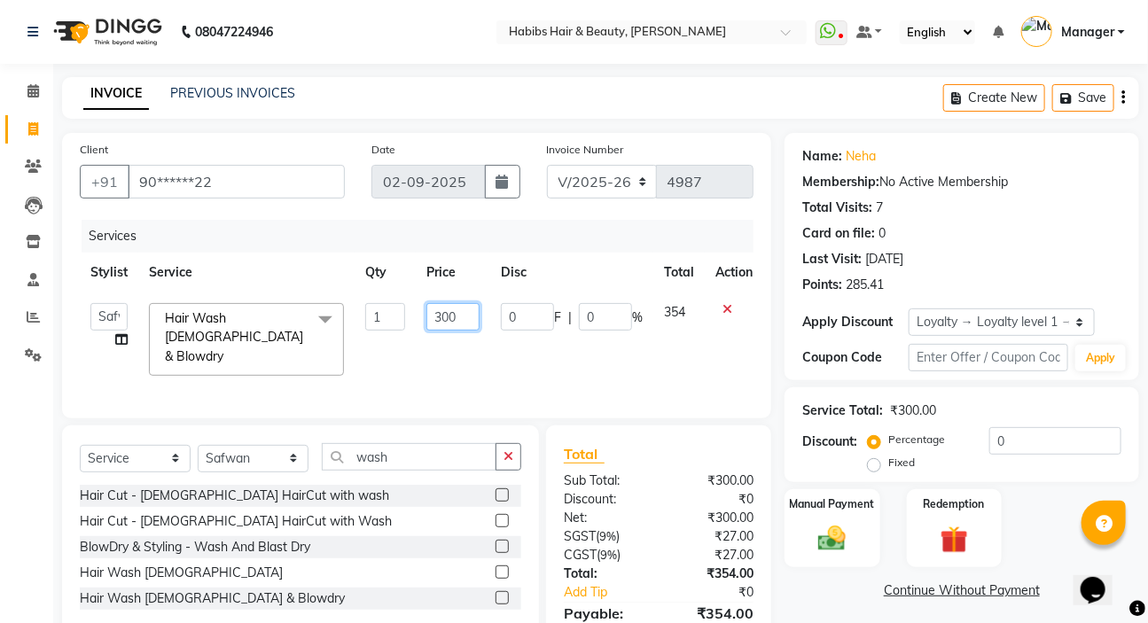
click at [459, 320] on input "300" at bounding box center [453, 316] width 53 height 27
type input "3"
type input "500"
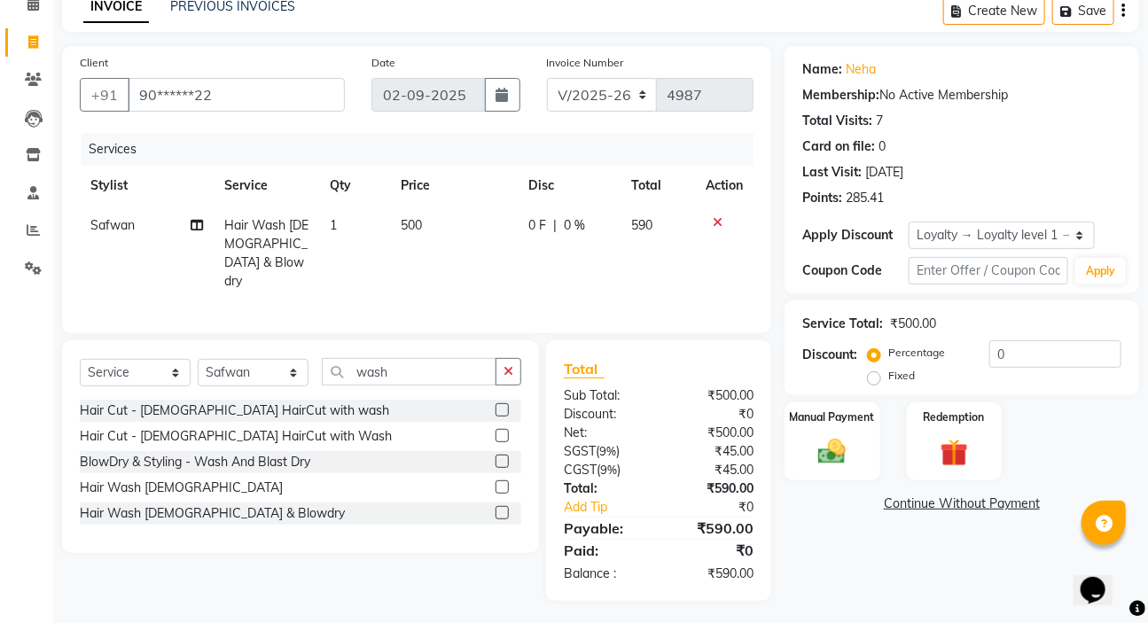
click at [856, 545] on div "Name: Neha Membership: No Active Membership Total Visits: 7 Card on file: 0 Las…" at bounding box center [969, 323] width 368 height 555
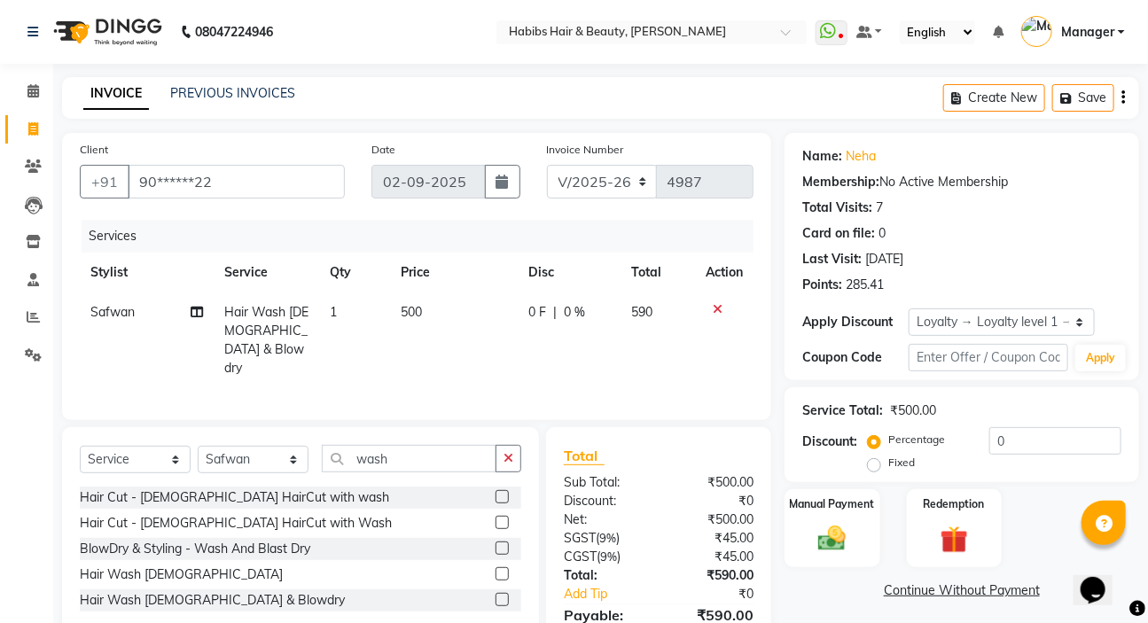
click at [1123, 98] on icon "button" at bounding box center [1124, 98] width 4 height 1
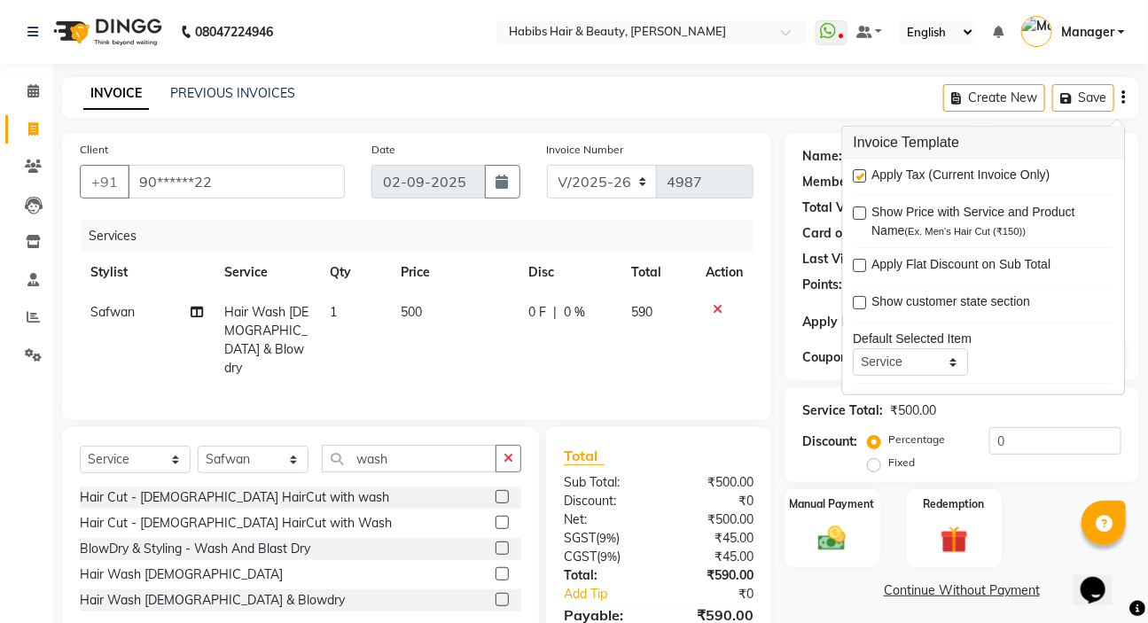
click at [859, 173] on label at bounding box center [860, 175] width 13 height 13
click at [859, 173] on input "checkbox" at bounding box center [860, 177] width 12 height 12
checkbox input "false"
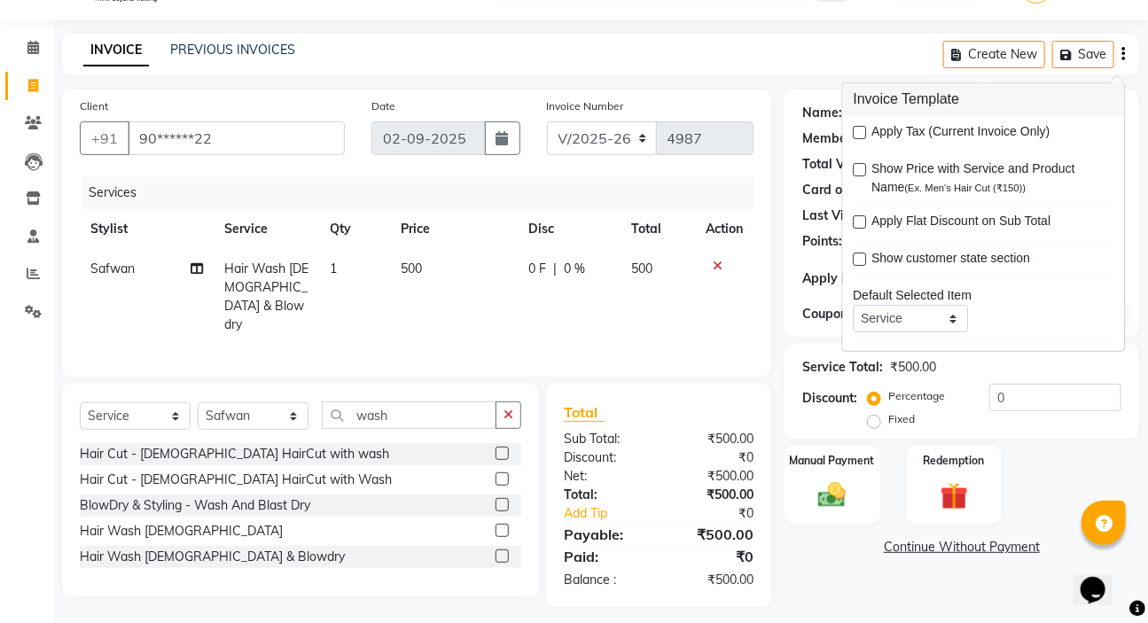
scroll to position [49, 0]
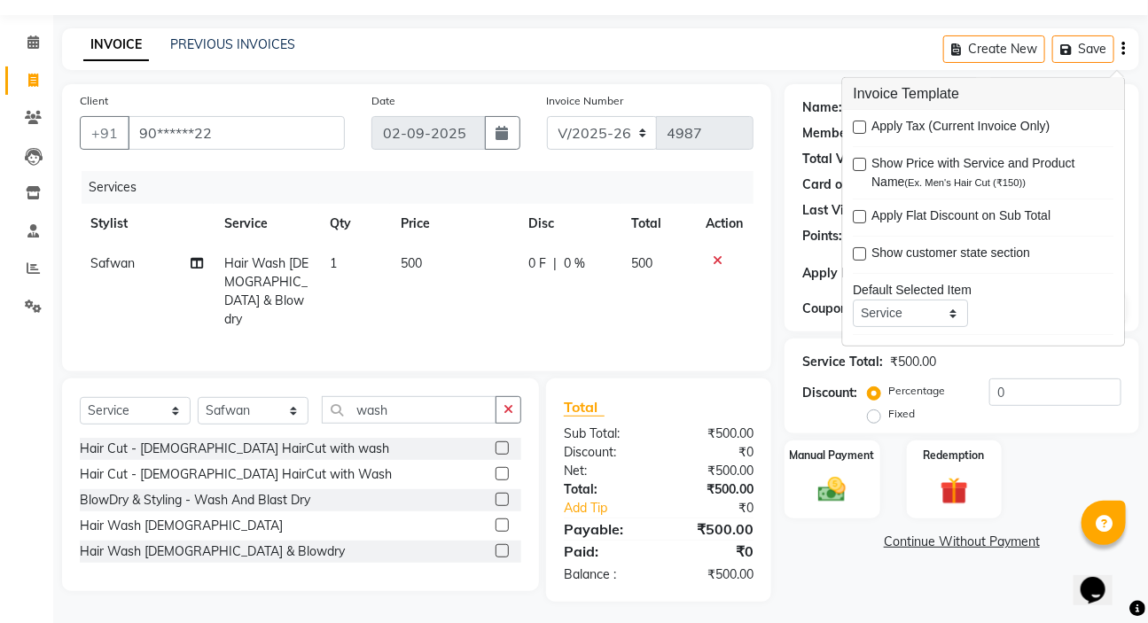
click at [825, 588] on div "Name: Neha Membership: No Active Membership Total Visits: 7 Card on file: 0 Las…" at bounding box center [969, 343] width 368 height 518
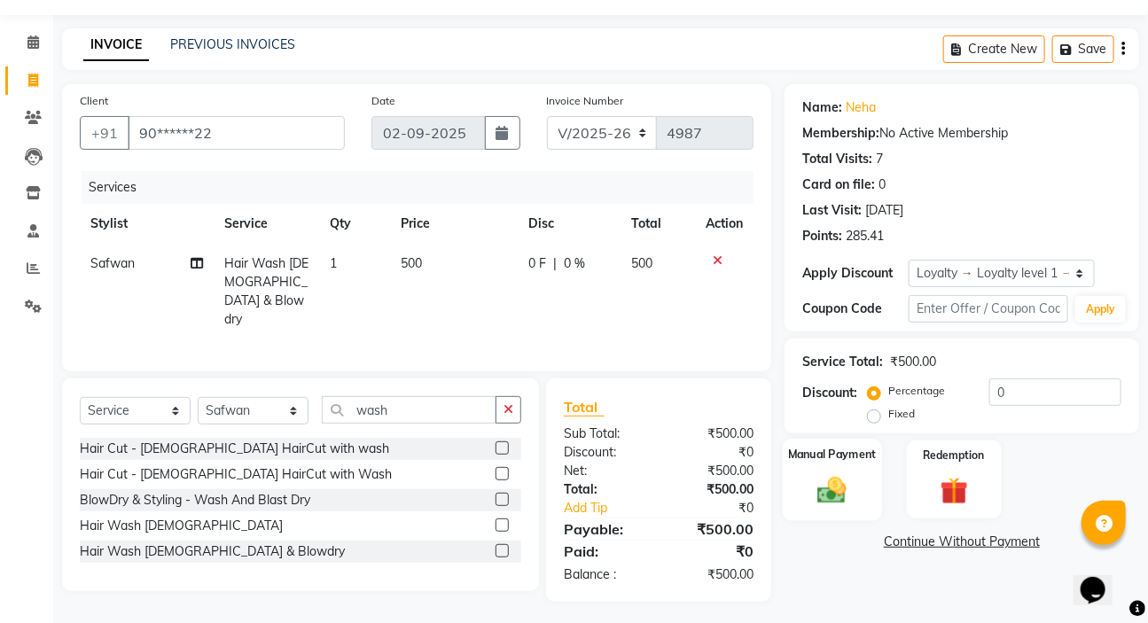
click at [828, 507] on div "Manual Payment" at bounding box center [832, 480] width 99 height 82
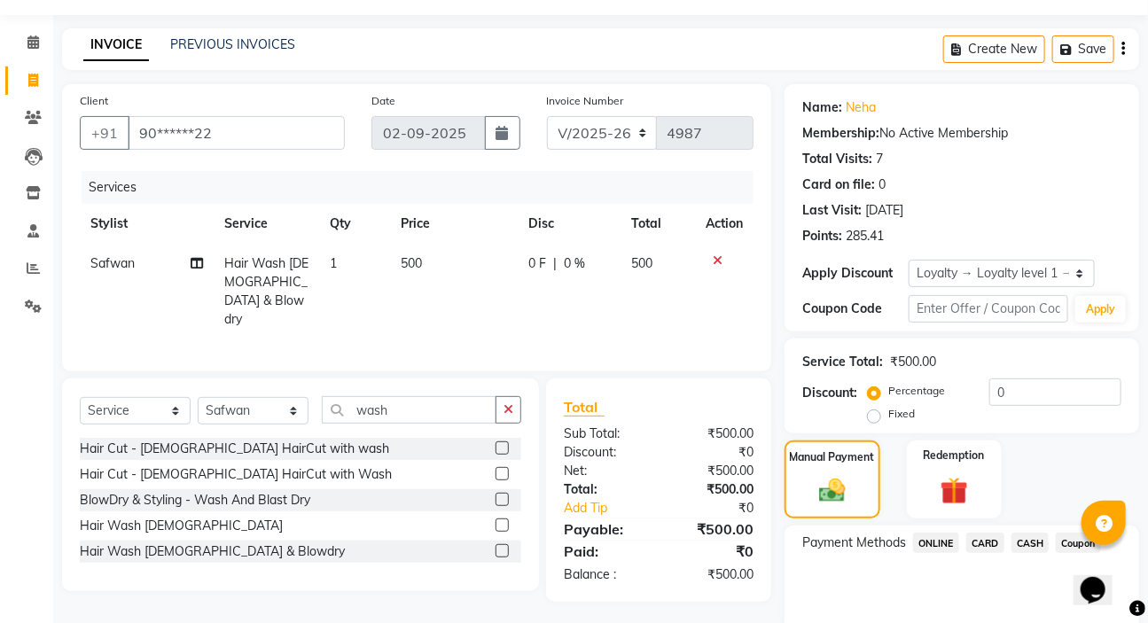
click at [931, 541] on span "ONLINE" at bounding box center [936, 543] width 46 height 20
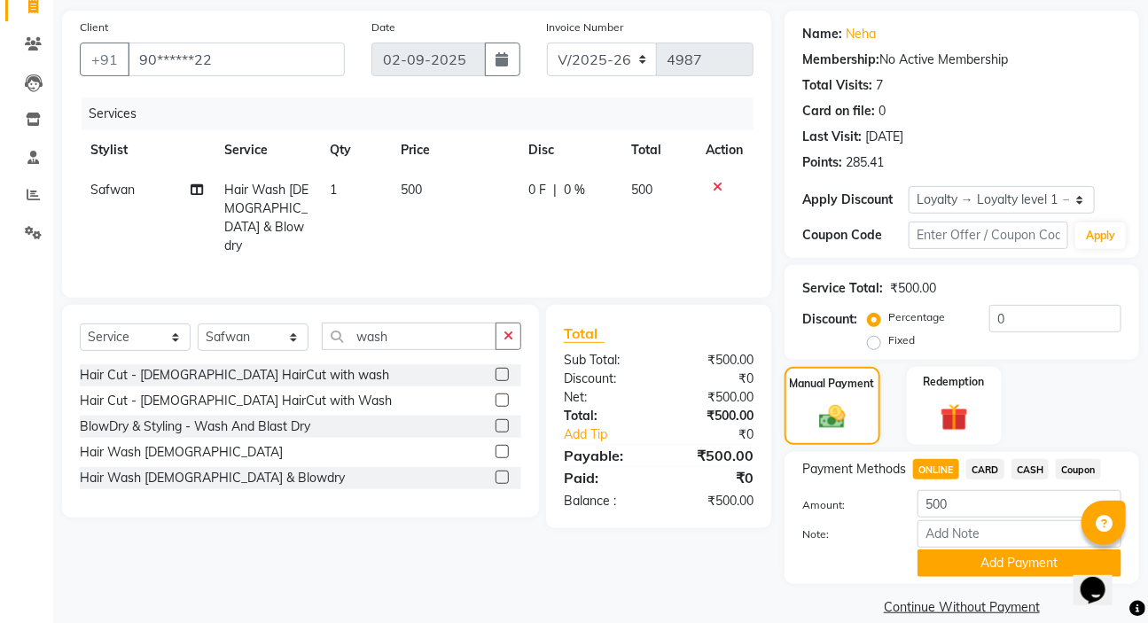
scroll to position [146, 0]
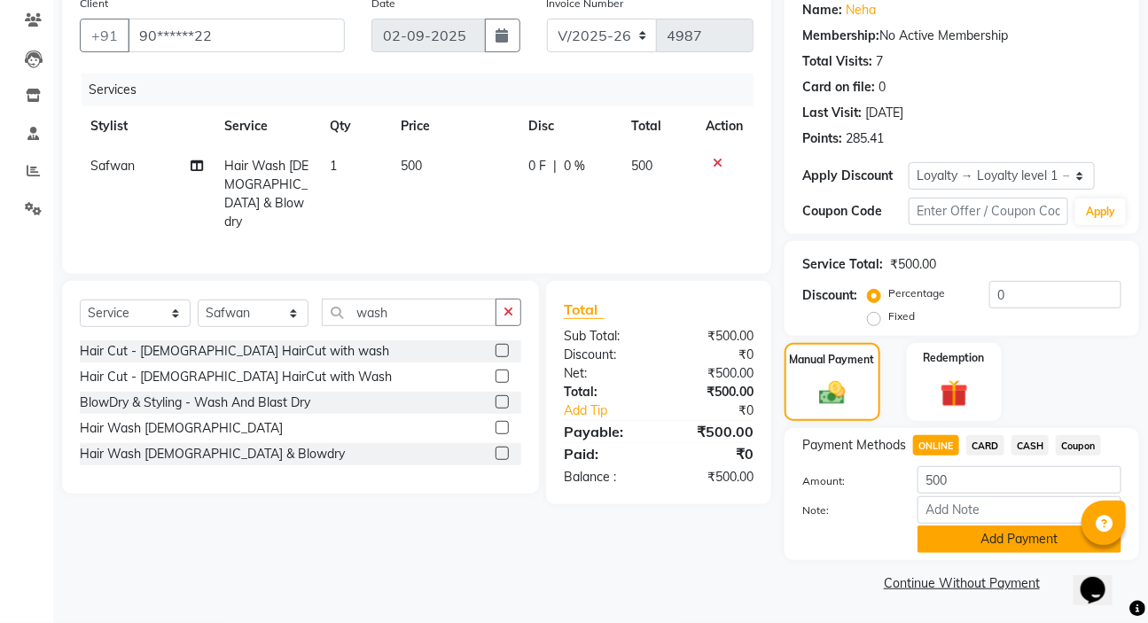
click at [966, 542] on button "Add Payment" at bounding box center [1020, 539] width 204 height 27
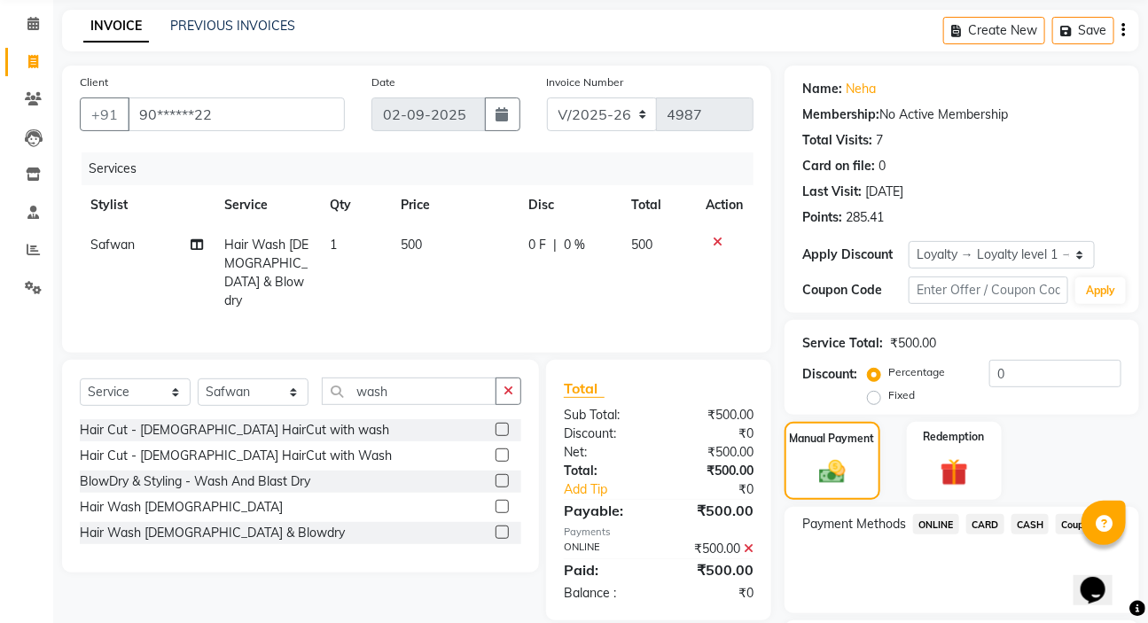
scroll to position [229, 0]
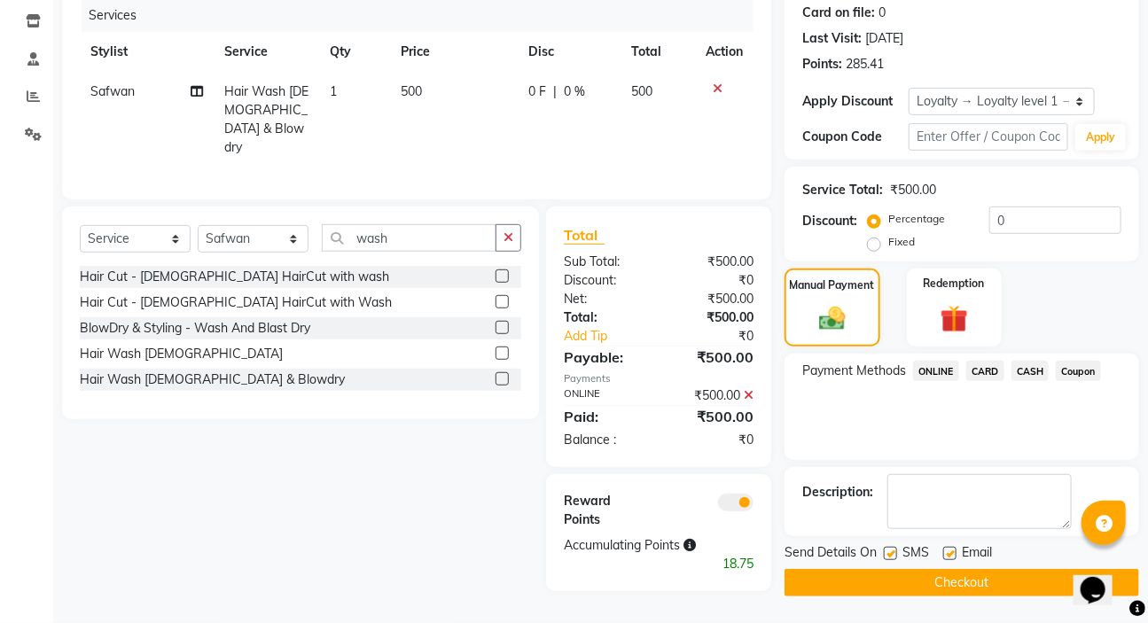
click at [993, 582] on button "Checkout" at bounding box center [962, 582] width 355 height 27
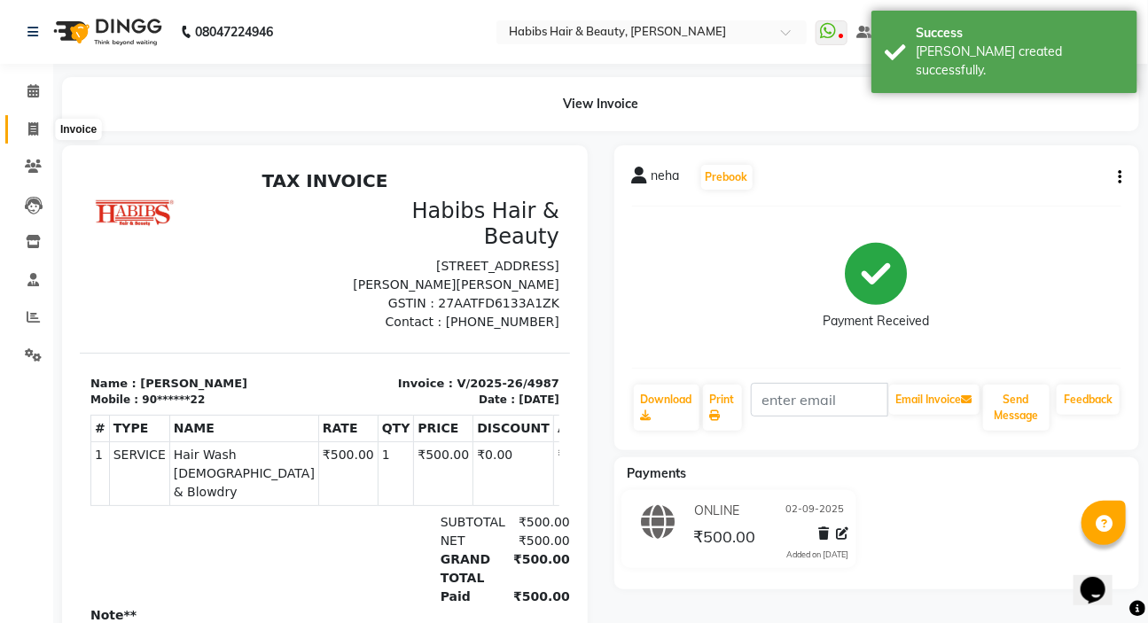
click at [36, 130] on icon at bounding box center [33, 128] width 10 height 13
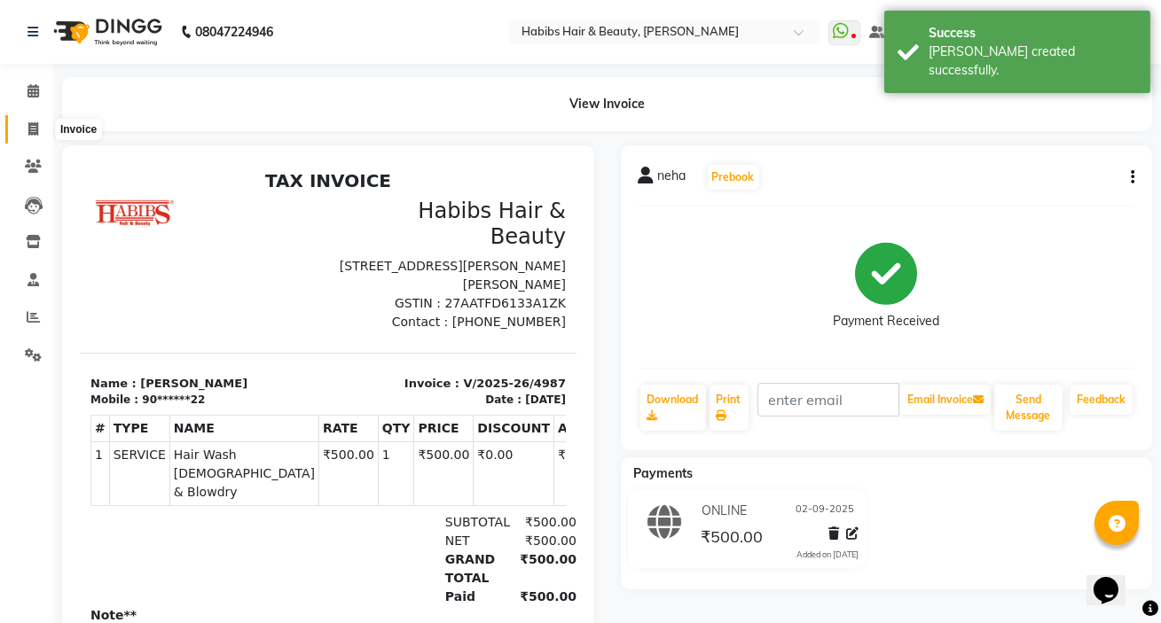
select select "service"
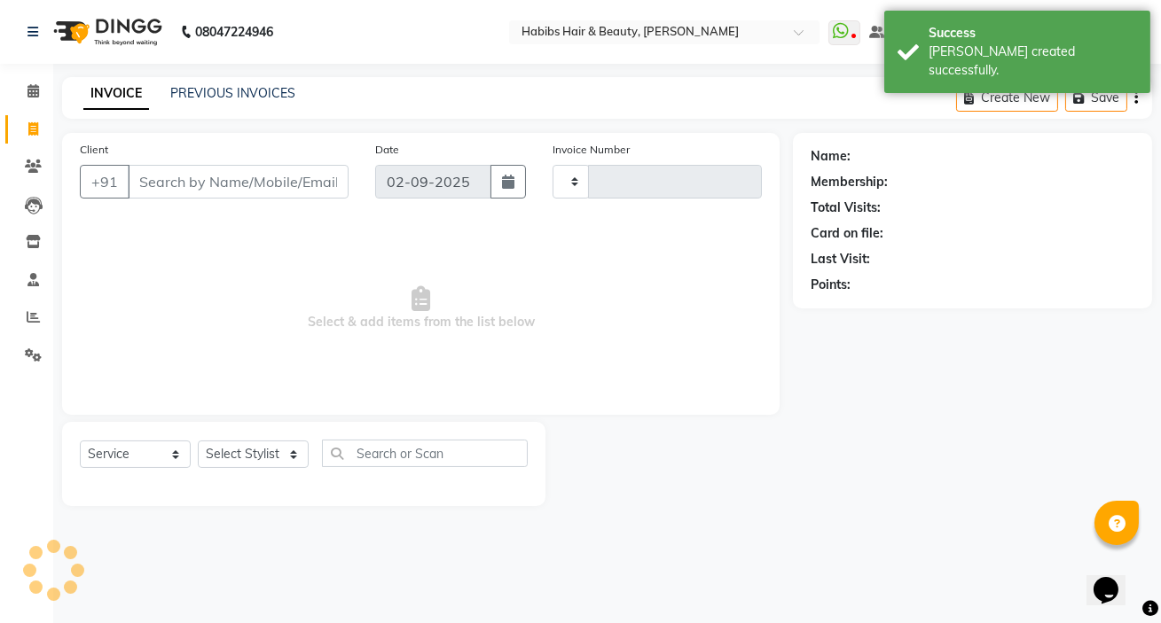
type input "4988"
select select "6465"
